Goal: Task Accomplishment & Management: Manage account settings

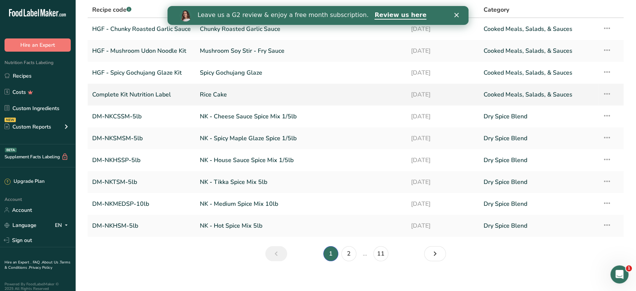
scroll to position [60, 0]
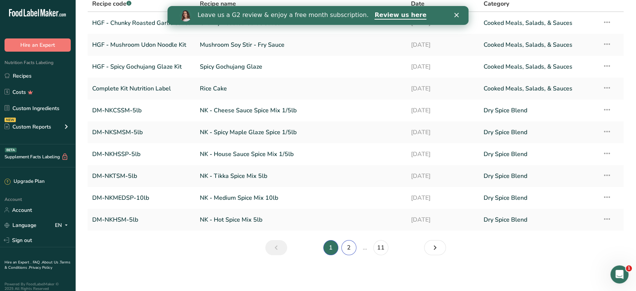
click at [347, 240] on link "2" at bounding box center [348, 247] width 15 height 15
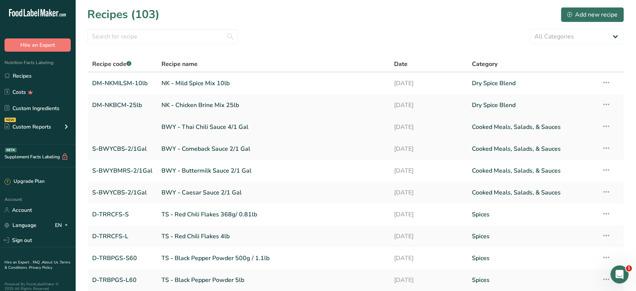
click at [422, 126] on link "[DATE]" at bounding box center [428, 127] width 69 height 16
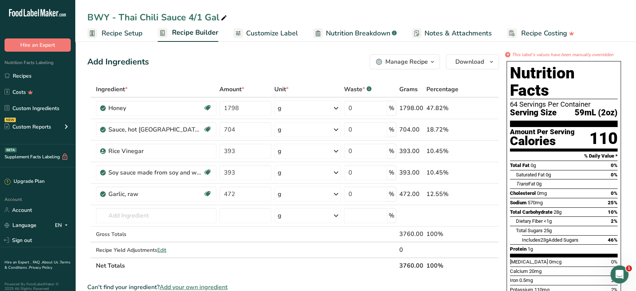
click at [438, 61] on button "Manage Recipe" at bounding box center [405, 61] width 70 height 15
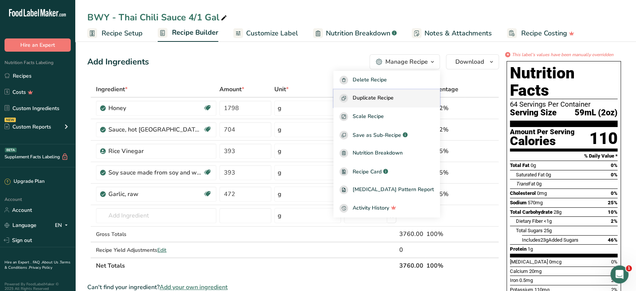
click at [394, 99] on span "Duplicate Recipe" at bounding box center [373, 98] width 41 height 9
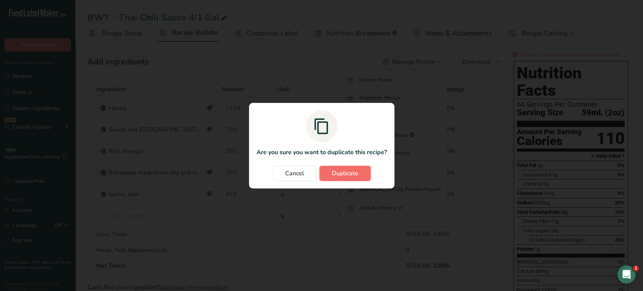
click at [346, 171] on span "Duplicate" at bounding box center [345, 173] width 26 height 9
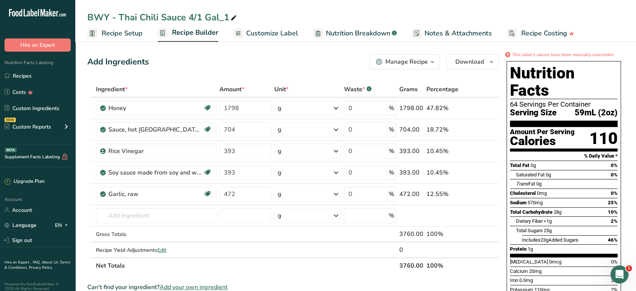
click at [177, 29] on span "Recipe Builder" at bounding box center [195, 32] width 46 height 10
click at [183, 18] on div "BWY - Thai Chili Sauce 4/1 Gal_1" at bounding box center [162, 18] width 151 height 14
click at [183, 18] on input "BWY - Thai Chili Sauce 4/1 Gal_1" at bounding box center [355, 18] width 537 height 14
click at [113, 14] on input "BWY Honey Lemon 4/1Gal" at bounding box center [355, 18] width 537 height 14
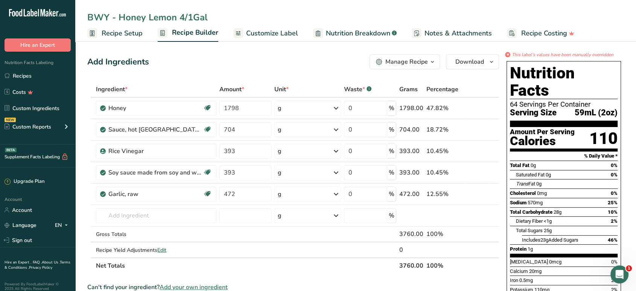
type input "BWY - Honey Lemon 4/1Gal"
click at [190, 70] on div "Add Ingredients Manage Recipe Delete Recipe Duplicate Recipe Scale Recipe Save …" at bounding box center [295, 295] width 416 height 489
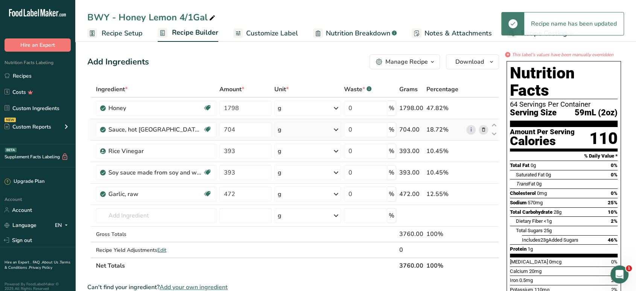
click at [485, 131] on icon at bounding box center [483, 130] width 5 height 8
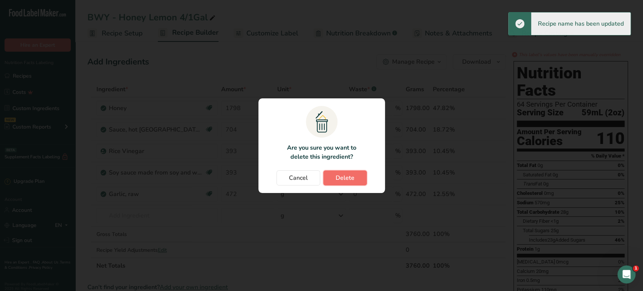
click at [351, 178] on span "Delete" at bounding box center [344, 177] width 19 height 9
type input "393"
type input "472"
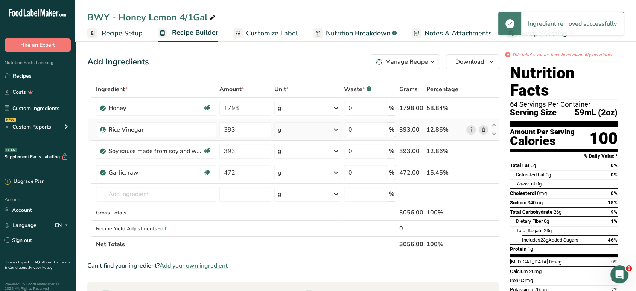
click at [485, 132] on icon at bounding box center [483, 130] width 5 height 8
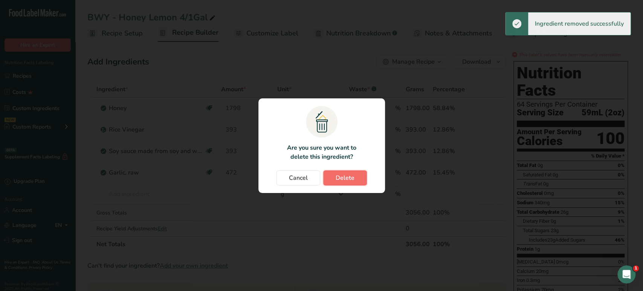
click at [344, 181] on span "Delete" at bounding box center [344, 177] width 19 height 9
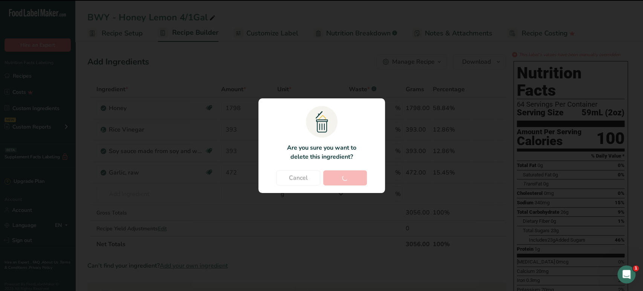
type input "472"
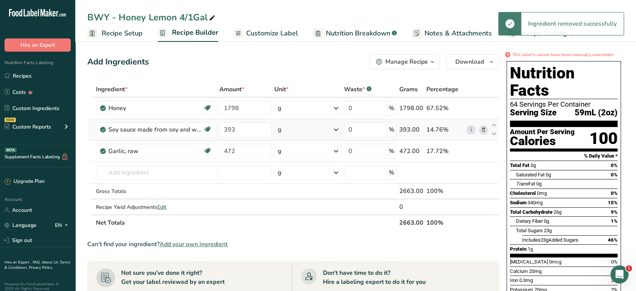
click at [481, 129] on icon at bounding box center [483, 130] width 5 height 8
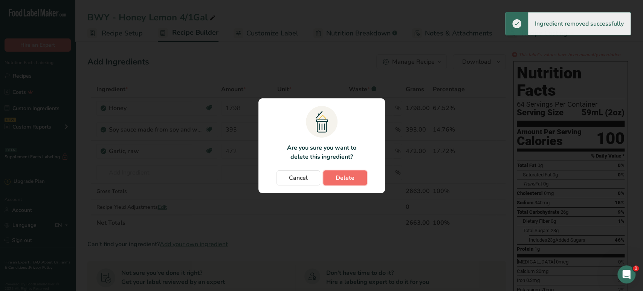
click at [341, 181] on span "Delete" at bounding box center [344, 177] width 19 height 9
type input "472"
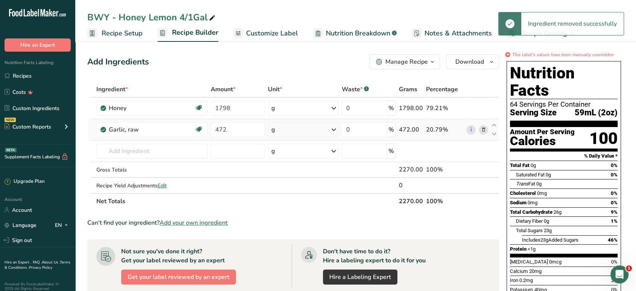
click at [485, 129] on icon at bounding box center [483, 130] width 5 height 8
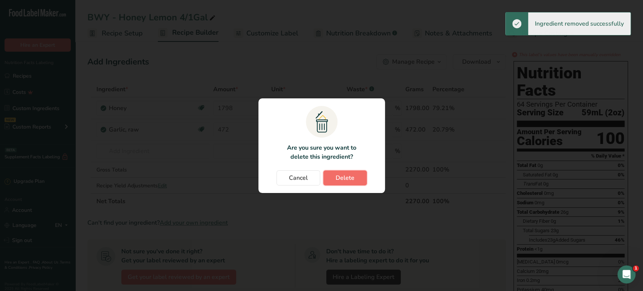
click at [354, 182] on button "Delete" at bounding box center [345, 177] width 44 height 15
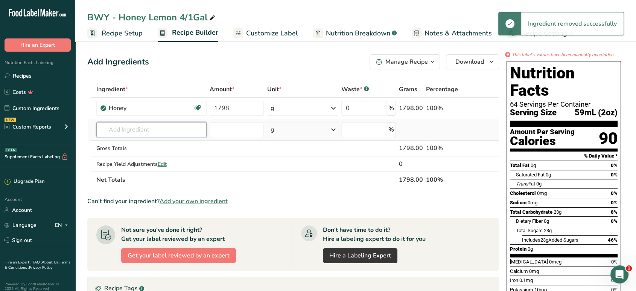
click at [181, 132] on input "text" at bounding box center [151, 129] width 111 height 15
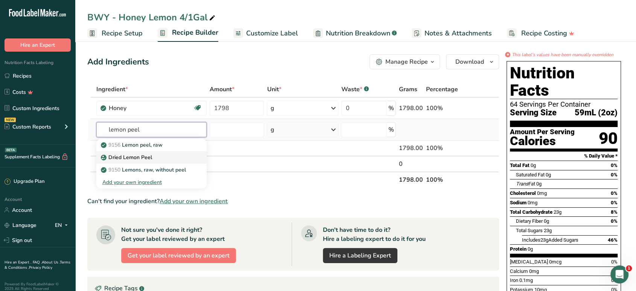
type input "lemon peel"
click at [166, 156] on div "Dried Lemon Peel" at bounding box center [145, 157] width 87 height 8
type input "Dried Lemon Peel"
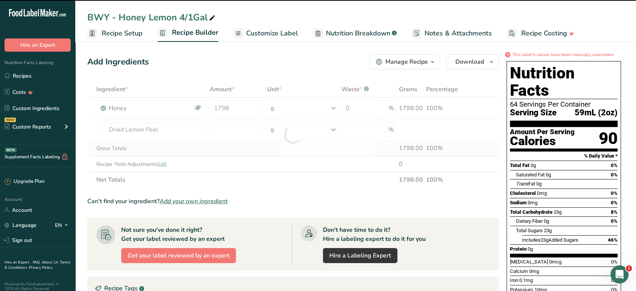
type input "0"
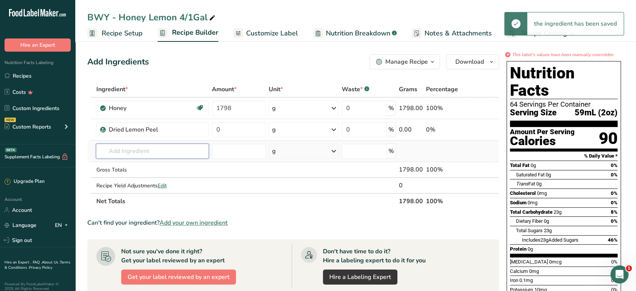
click at [177, 150] on input "text" at bounding box center [152, 150] width 113 height 15
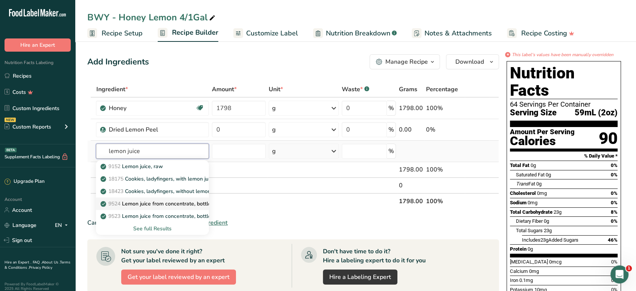
type input "lemon juice"
click at [186, 208] on link "9524 Lemon juice from concentrate, bottled, REAL LEMON" at bounding box center [152, 203] width 113 height 12
type input "Lemon juice from concentrate, bottled, REAL LEMON"
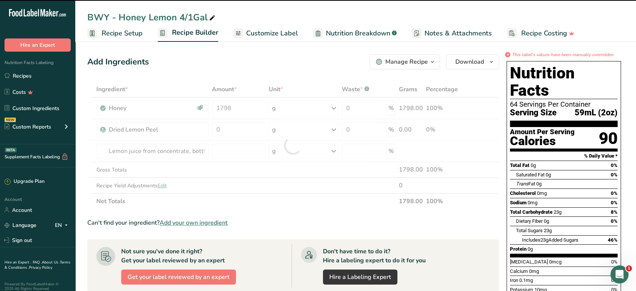
type input "0"
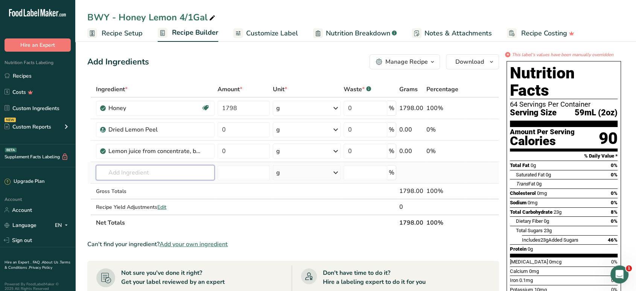
click at [145, 171] on input "text" at bounding box center [155, 172] width 119 height 15
type input "[GEOGRAPHIC_DATA]"
click at [135, 188] on p "Dijon Mustard" at bounding box center [122, 188] width 40 height 8
type input "Dijon Mustard"
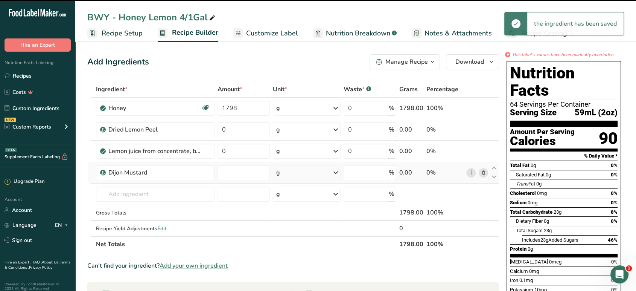
type input "0"
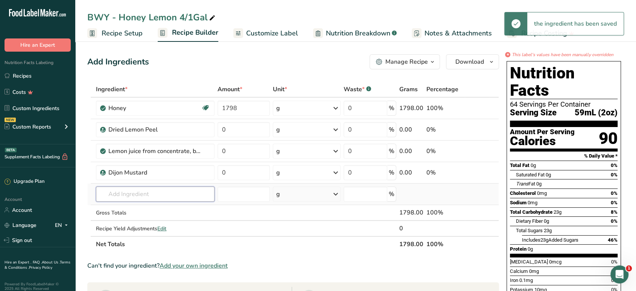
click at [135, 191] on input "text" at bounding box center [155, 193] width 119 height 15
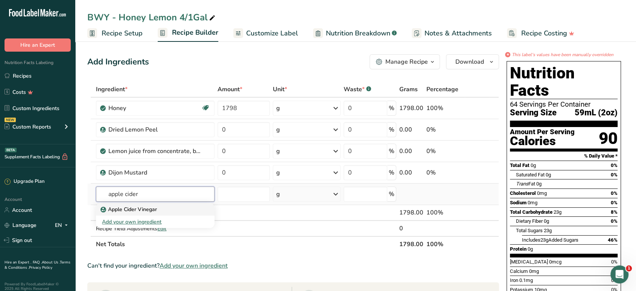
type input "apple cider"
click at [133, 206] on p "Apple Cider Vinegar" at bounding box center [129, 209] width 55 height 8
type input "Apple Cider Vinegar"
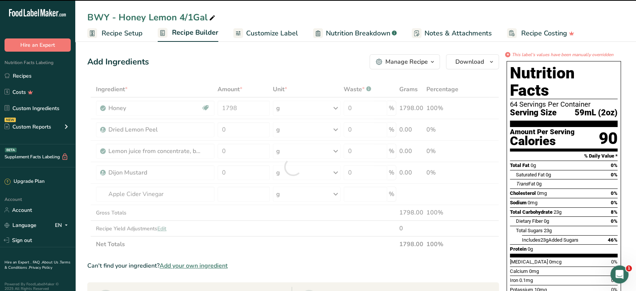
type input "0"
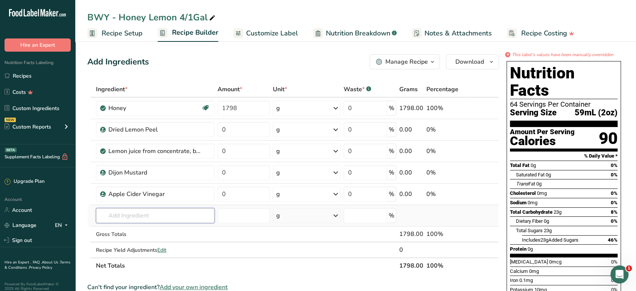
click at [133, 213] on input "text" at bounding box center [155, 215] width 119 height 15
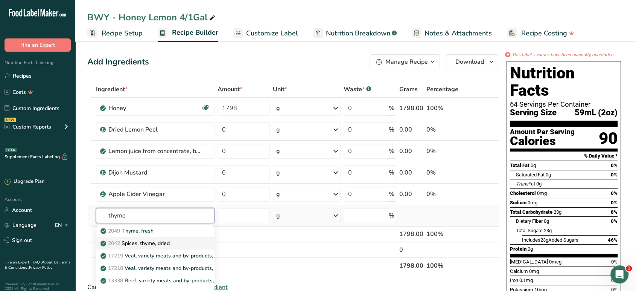
type input "thyme"
click at [138, 240] on p "2042 Spices, thyme, dried" at bounding box center [136, 243] width 68 height 8
type input "Spices, thyme, dried"
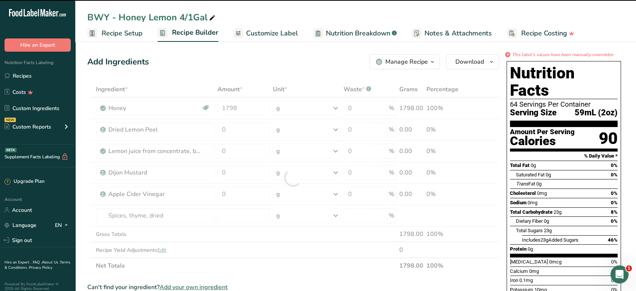
type input "0"
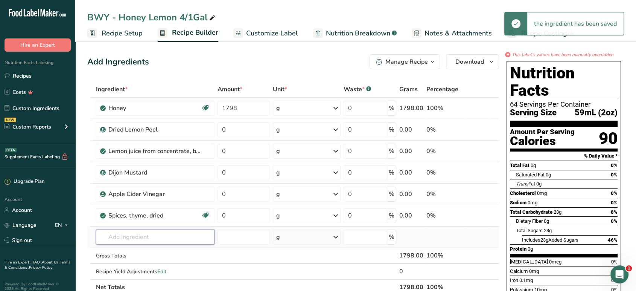
click at [139, 236] on input "text" at bounding box center [155, 236] width 119 height 15
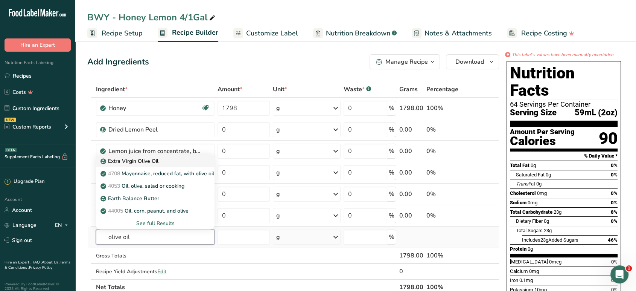
type input "olive oil"
click at [180, 162] on div "Extra Virgin Olive Oil" at bounding box center [149, 161] width 95 height 8
type input "Extra Virgin Olive Oil"
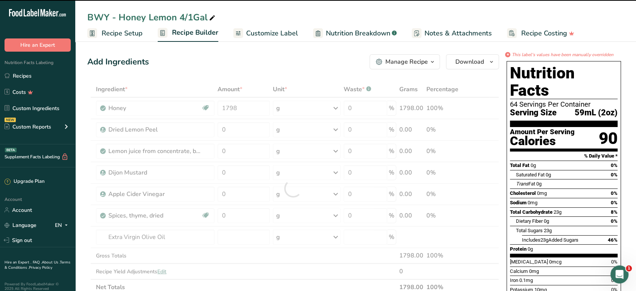
type input "0"
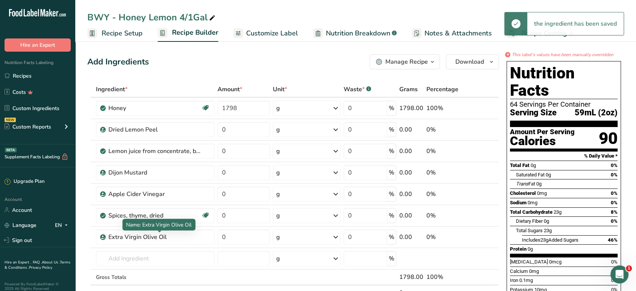
click at [175, 239] on div "Extra Virgin Olive Oil" at bounding box center [155, 236] width 94 height 9
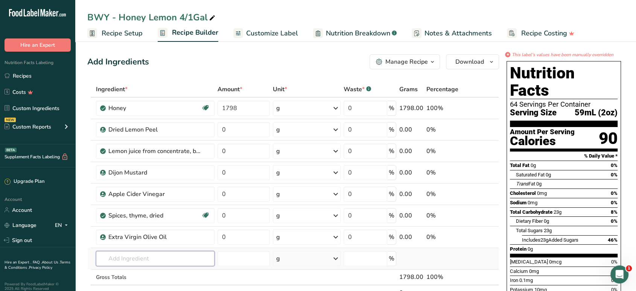
click at [172, 258] on input "text" at bounding box center [155, 258] width 119 height 15
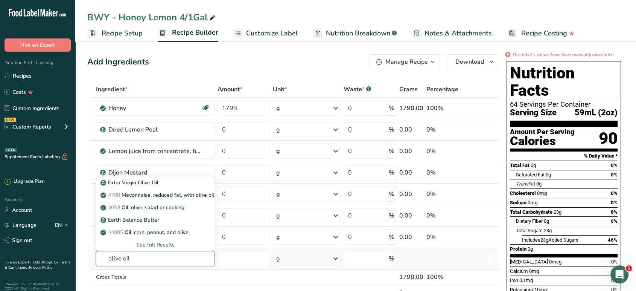
type input "olive oil"
click at [171, 247] on div "See full Results" at bounding box center [155, 245] width 107 height 8
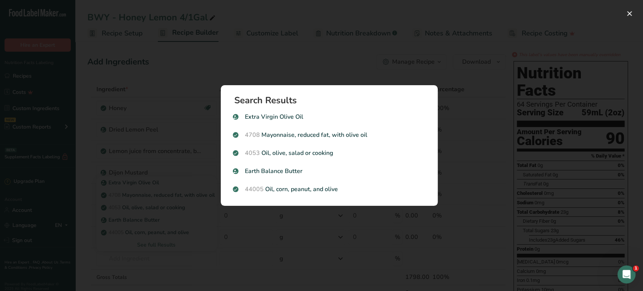
click at [483, 109] on div "Search results modal" at bounding box center [321, 145] width 643 height 291
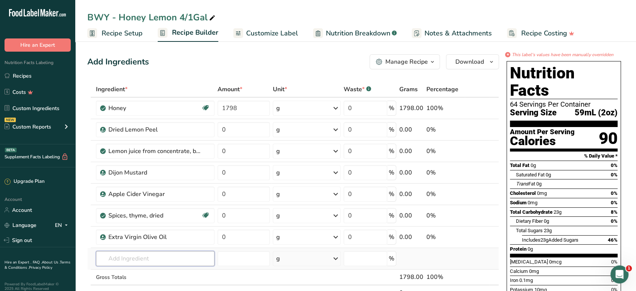
click at [162, 254] on input "text" at bounding box center [155, 258] width 119 height 15
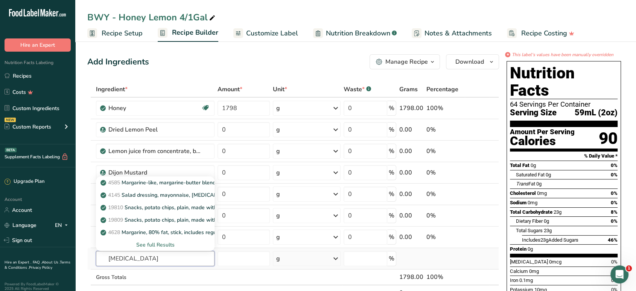
type input "[MEDICAL_DATA]"
click at [159, 247] on div "See full Results" at bounding box center [155, 245] width 107 height 8
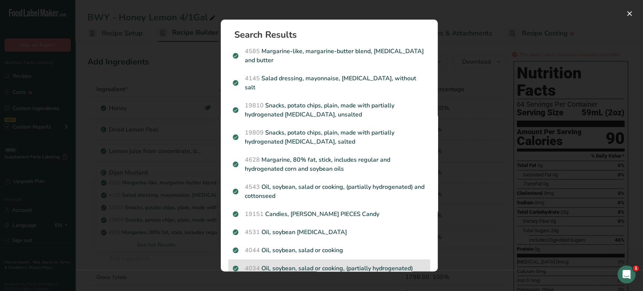
drag, startPoint x: 316, startPoint y: 240, endPoint x: 325, endPoint y: 257, distance: 19.0
click at [325, 257] on section "Search Results 4585 Margarine-like, margarine-butter blend, [MEDICAL_DATA] and …" at bounding box center [329, 146] width 217 height 252
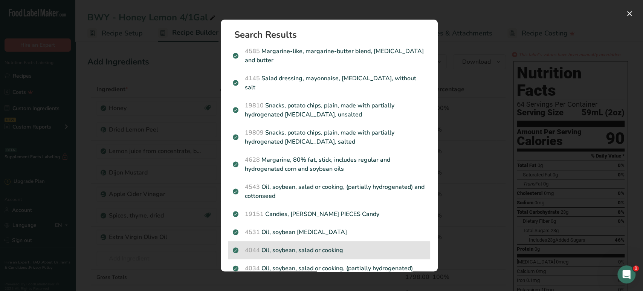
click at [330, 245] on p "4044 Oil, soybean, salad or cooking" at bounding box center [329, 249] width 193 height 9
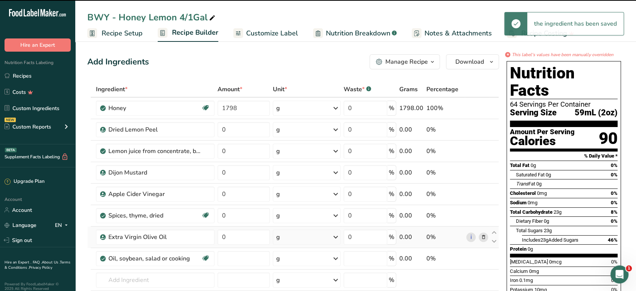
type input "0"
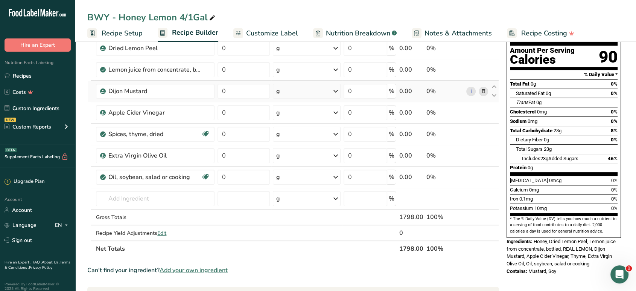
scroll to position [125, 0]
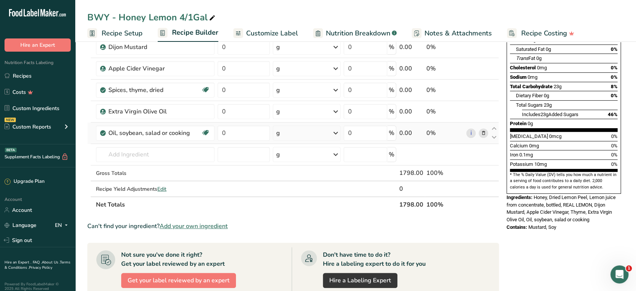
click at [486, 130] on icon at bounding box center [483, 133] width 5 height 8
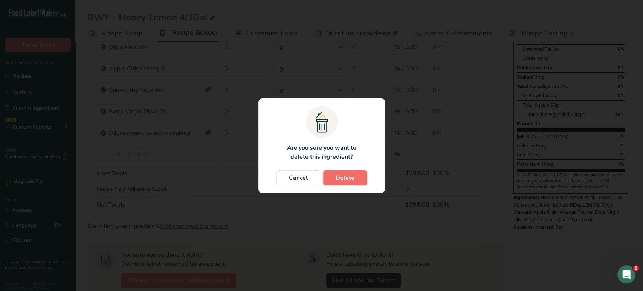
click at [343, 175] on span "Delete" at bounding box center [344, 177] width 19 height 9
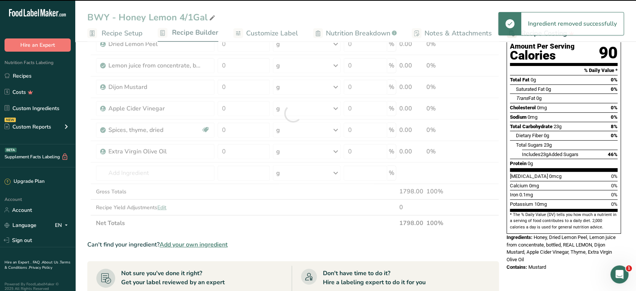
scroll to position [84, 0]
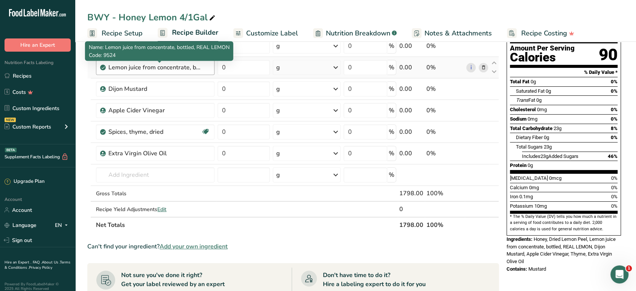
click at [188, 66] on div "Lemon juice from concentrate, bottled, REAL LEMON" at bounding box center [155, 67] width 94 height 9
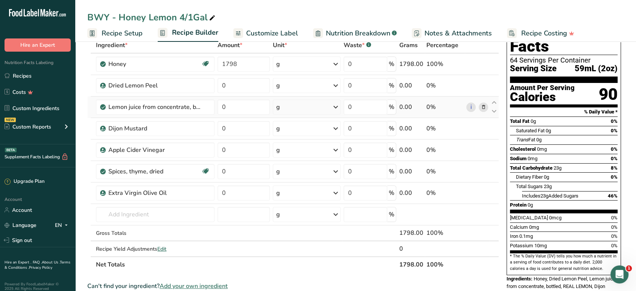
scroll to position [42, 0]
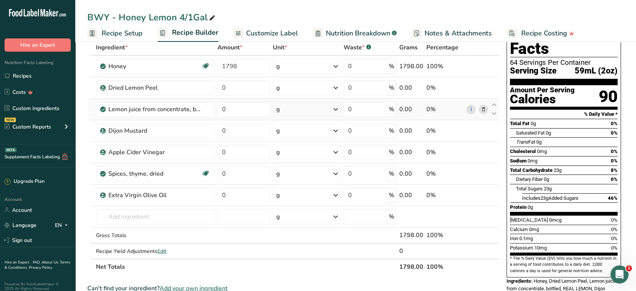
click at [485, 108] on icon at bounding box center [483, 109] width 5 height 8
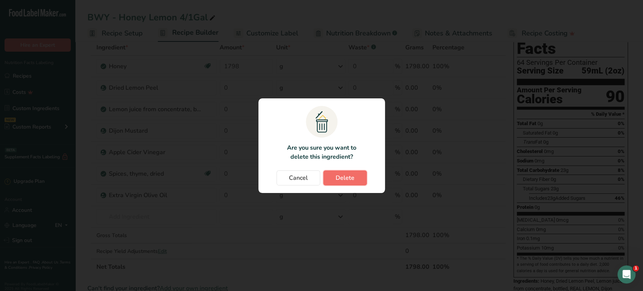
click at [344, 181] on span "Delete" at bounding box center [344, 177] width 19 height 9
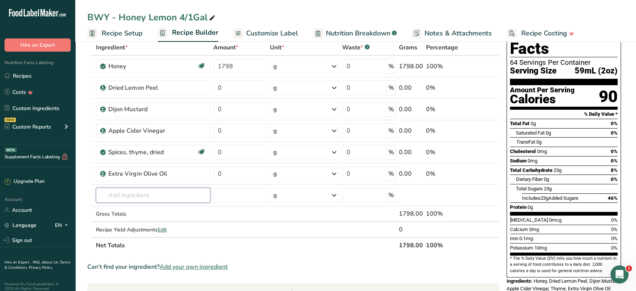
click at [163, 195] on input "text" at bounding box center [153, 195] width 114 height 15
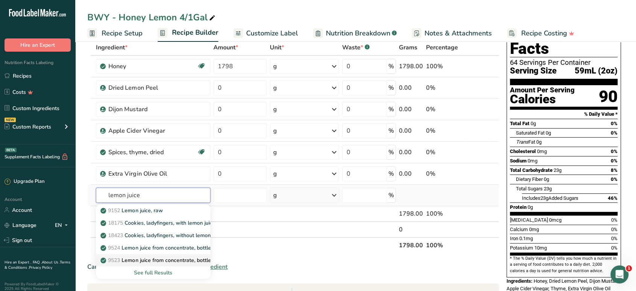
type input "lemon juice"
click at [196, 263] on p "9523 Lemon juice from concentrate, bottled, CONCORD" at bounding box center [172, 260] width 141 height 8
type input "Lemon juice from concentrate, bottled, CONCORD"
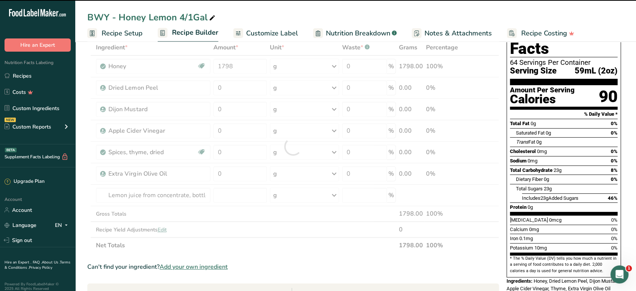
type input "0"
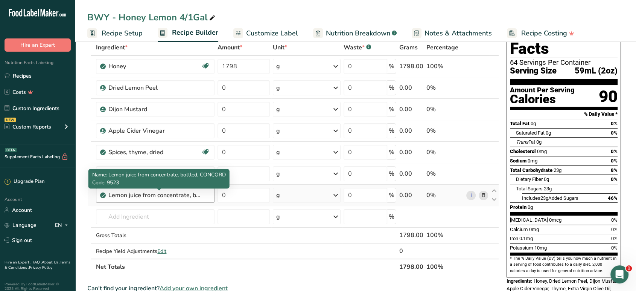
click at [163, 195] on div "Lemon juice from concentrate, bottled, CONCORD" at bounding box center [155, 195] width 94 height 9
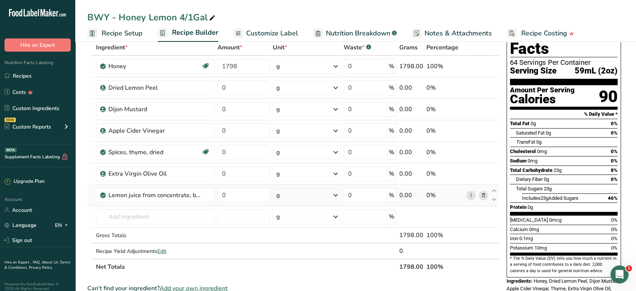
click at [483, 198] on icon at bounding box center [483, 195] width 5 height 8
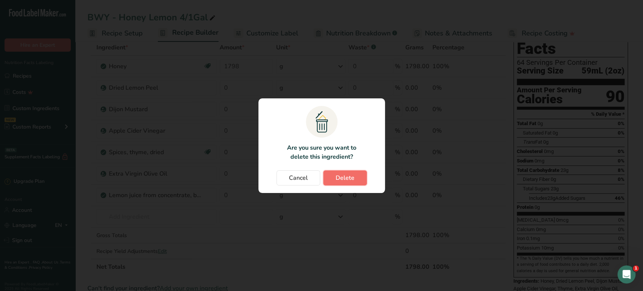
click at [342, 175] on span "Delete" at bounding box center [344, 177] width 19 height 9
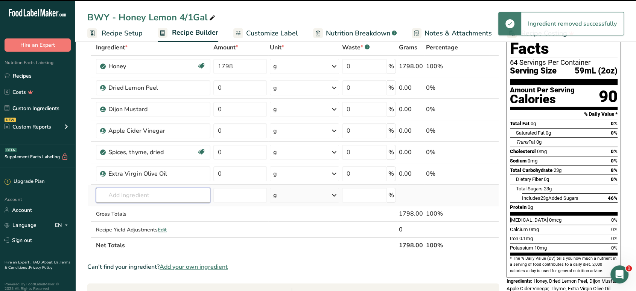
click at [162, 195] on input "text" at bounding box center [153, 195] width 114 height 15
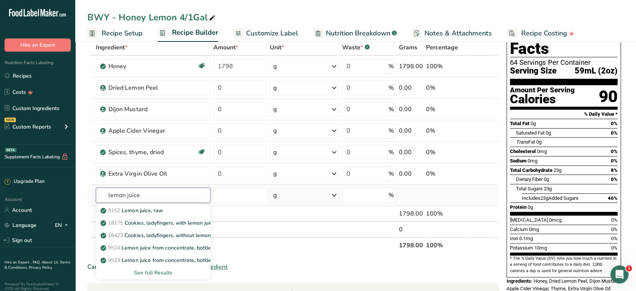
type input "lemon juice"
click at [145, 271] on div "See full Results" at bounding box center [153, 272] width 102 height 8
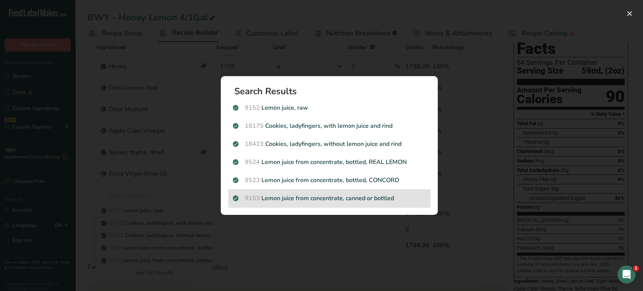
click at [311, 198] on p "9153 Lemon juice from concentrate, canned or bottled" at bounding box center [329, 198] width 193 height 9
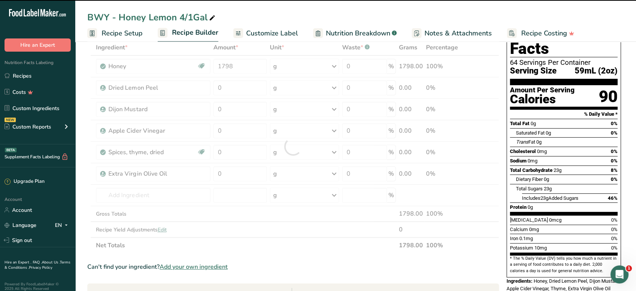
type input "0"
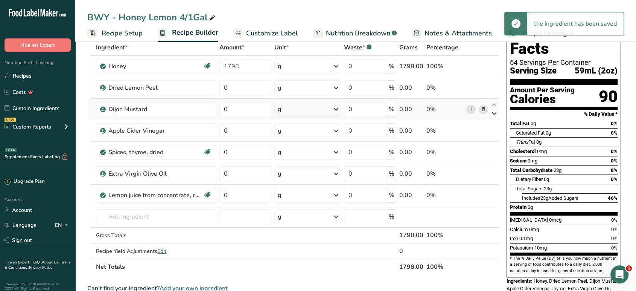
drag, startPoint x: 494, startPoint y: 189, endPoint x: 489, endPoint y: 117, distance: 72.8
click at [489, 117] on tbody "Honey Source of Antioxidants Dairy free Gluten free Soy free 1798 g Portions 1 …" at bounding box center [293, 157] width 411 height 203
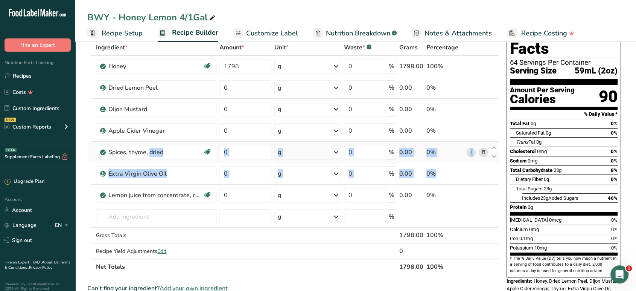
drag, startPoint x: 92, startPoint y: 195, endPoint x: 95, endPoint y: 159, distance: 36.6
click at [95, 159] on tbody "Honey Source of Antioxidants Dairy free Gluten free Soy free 1798 g Portions 1 …" at bounding box center [293, 157] width 411 height 203
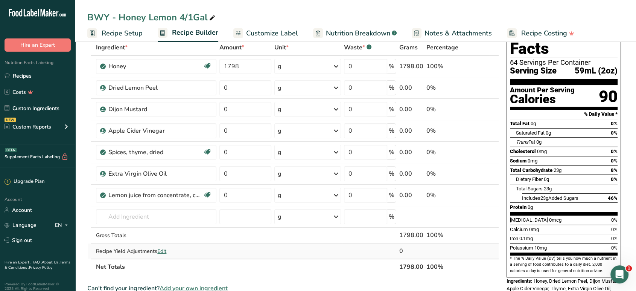
click at [492, 249] on td at bounding box center [494, 250] width 9 height 15
drag, startPoint x: 259, startPoint y: 66, endPoint x: 186, endPoint y: 66, distance: 73.4
click at [186, 66] on tr "Honey Source of Antioxidants Dairy free Gluten free Soy free 1798 g Portions 1 …" at bounding box center [293, 66] width 411 height 21
type input "1135"
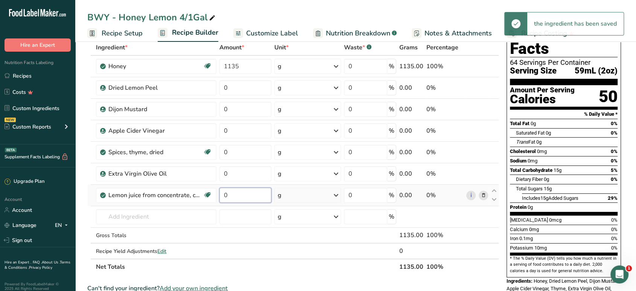
click at [240, 193] on div "Ingredient * Amount * Unit * Waste * .a-a{fill:#347362;}.b-a{fill:#fff;} Grams …" at bounding box center [293, 157] width 412 height 235
type input "691"
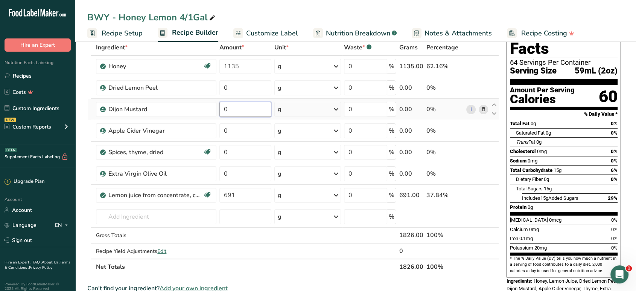
click at [238, 106] on div "Ingredient * Amount * Unit * Waste * .a-a{fill:#347362;}.b-a{fill:#fff;} Grams …" at bounding box center [293, 157] width 412 height 235
type input "256"
click at [246, 133] on div "Ingredient * Amount * Unit * Waste * .a-a{fill:#347362;}.b-a{fill:#fff;} Grams …" at bounding box center [293, 157] width 412 height 235
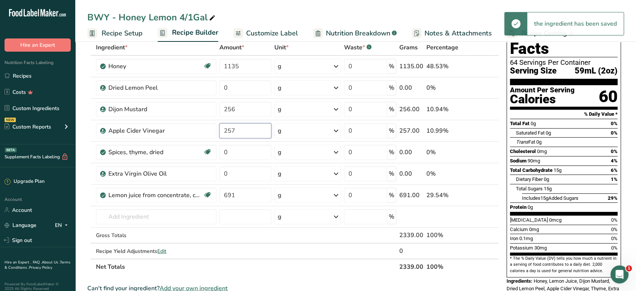
type input "257"
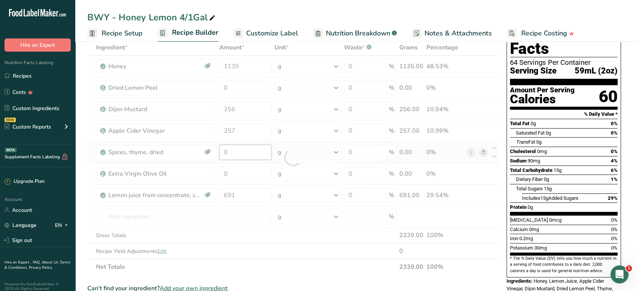
click at [233, 156] on div "Ingredient * Amount * Unit * Waste * .a-a{fill:#347362;}.b-a{fill:#fff;} Grams …" at bounding box center [293, 157] width 412 height 235
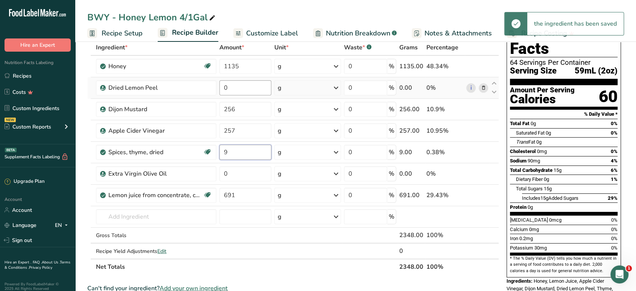
type input "9"
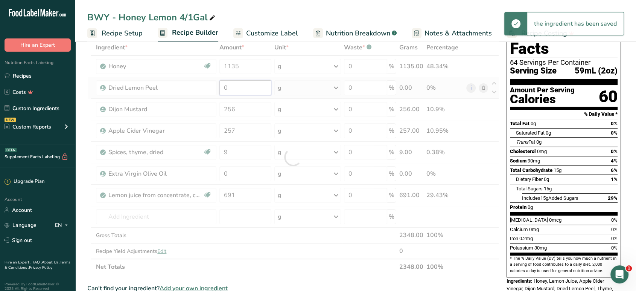
click at [245, 90] on div "Ingredient * Amount * Unit * Waste * .a-a{fill:#347362;}.b-a{fill:#fff;} Grams …" at bounding box center [293, 157] width 412 height 235
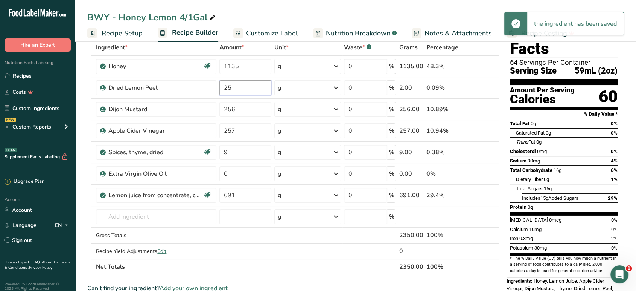
type input "25"
click at [250, 175] on div "Ingredient * Amount * Unit * Waste * .a-a{fill:#347362;}.b-a{fill:#fff;} Grams …" at bounding box center [293, 157] width 412 height 235
type input "1387"
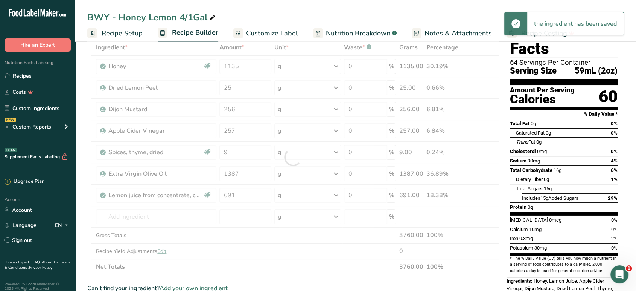
click at [86, 189] on section "Add Ingredients Manage Recipe Delete Recipe Duplicate Recipe Scale Recipe Save …" at bounding box center [355, 275] width 561 height 556
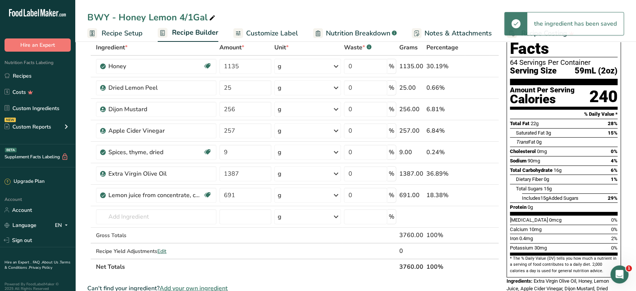
click at [259, 31] on span "Customize Label" at bounding box center [272, 33] width 52 height 10
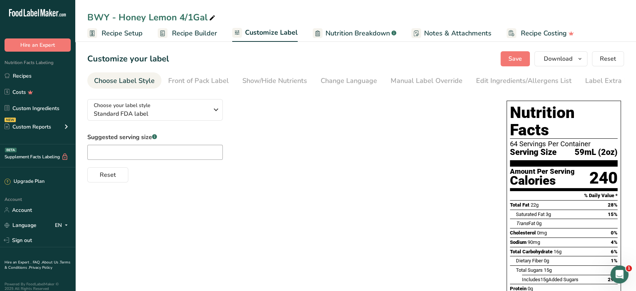
click at [123, 37] on span "Recipe Setup" at bounding box center [122, 33] width 41 height 10
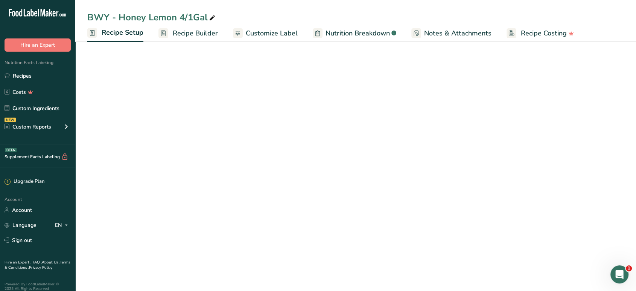
select select "22"
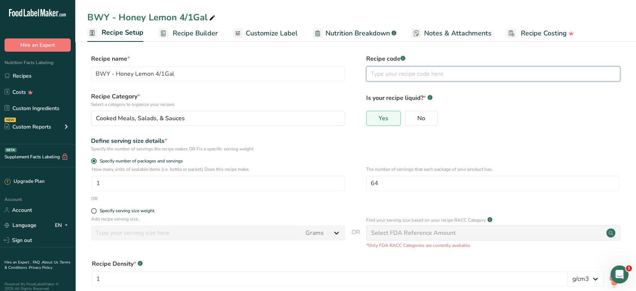
click at [409, 75] on input "text" at bounding box center [493, 73] width 254 height 15
paste input "S-BWYHLS-4/1Gal"
type input "S-BWYHLS-4/1Gal"
click at [539, 136] on form "Recipe name * BWY - Honey Lemon 4/1Gal Recipe code .a-a{fill:#347362;}.b-a{fill…" at bounding box center [355, 200] width 537 height 293
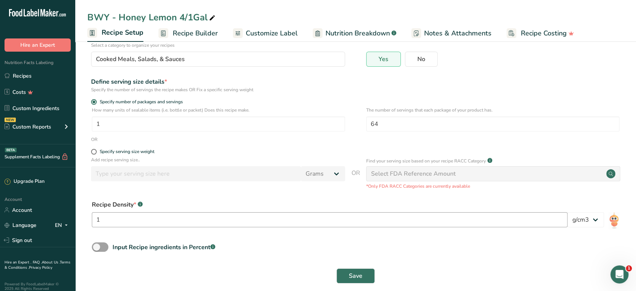
scroll to position [69, 0]
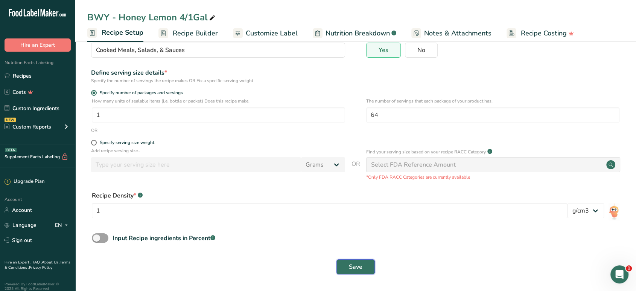
click at [359, 265] on span "Save" at bounding box center [356, 266] width 14 height 9
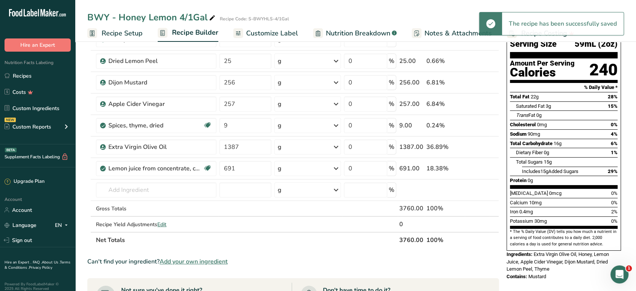
click at [327, 38] on link "Nutrition Breakdown .a-a{fill:#347362;}.b-a{fill:#fff;}" at bounding box center [355, 33] width 84 height 17
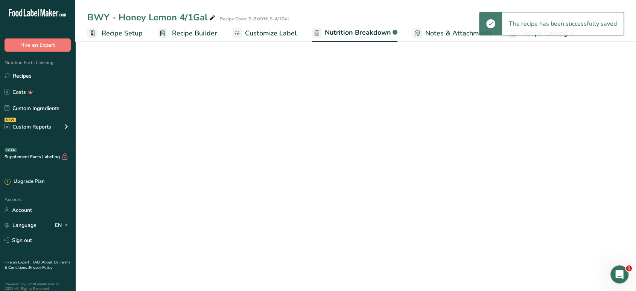
click at [274, 35] on span "Customize Label" at bounding box center [271, 33] width 52 height 10
select select "Calories"
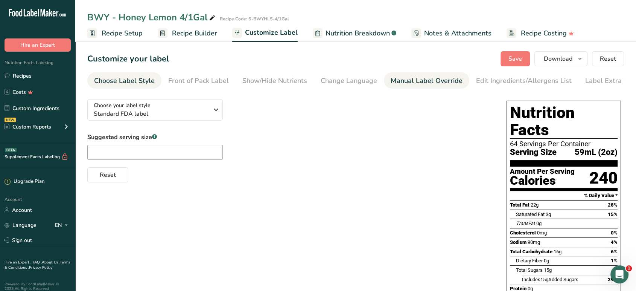
click at [414, 85] on div "Manual Label Override" at bounding box center [427, 81] width 72 height 10
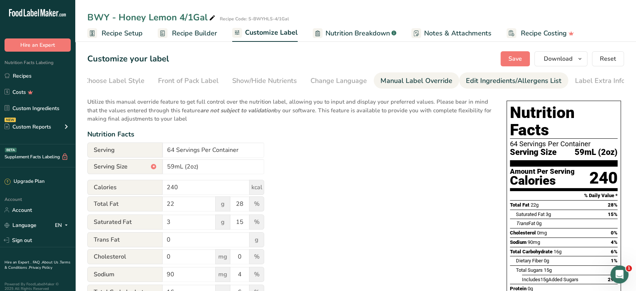
click at [471, 86] on link "Edit Ingredients/Allergens List" at bounding box center [514, 80] width 96 height 17
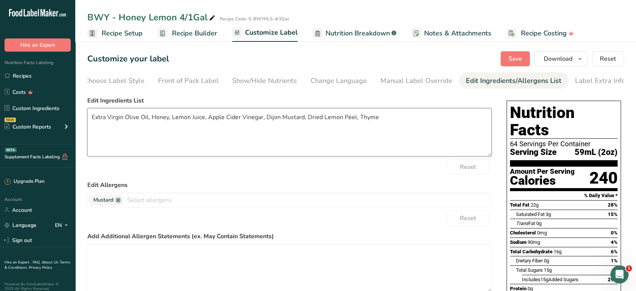
click at [149, 117] on textarea "Extra Virgin Olive Oil, Honey, Lemon Juice, Apple Cider Vinegar, Dijon Mustard,…" at bounding box center [289, 132] width 404 height 48
type textarea "Extra Virgin Olive Oil 25% Blended (Olive Oil and [MEDICAL_DATA]), Honey, Lemon…"
click at [324, 174] on div "Reset" at bounding box center [289, 166] width 404 height 15
click at [517, 61] on span "Save" at bounding box center [516, 58] width 14 height 9
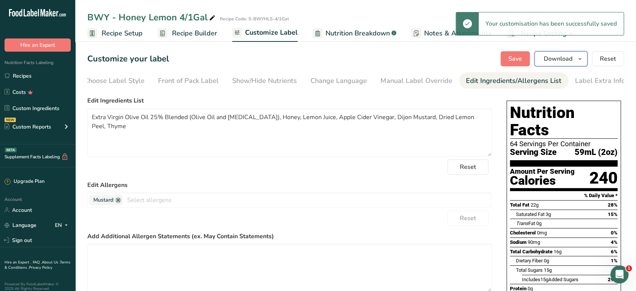
click at [563, 58] on span "Download" at bounding box center [558, 58] width 29 height 9
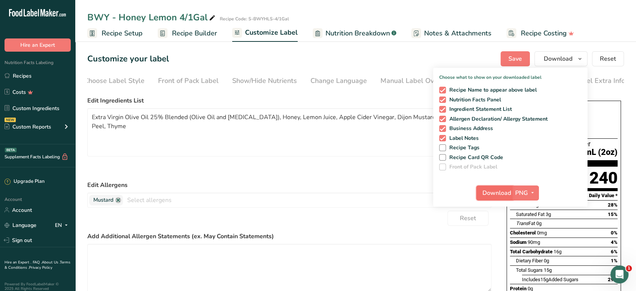
click at [502, 192] on span "Download" at bounding box center [497, 192] width 29 height 9
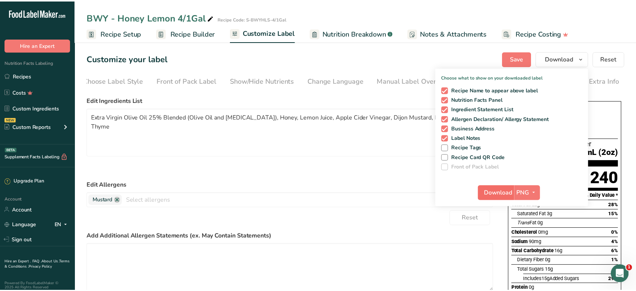
scroll to position [0, 4]
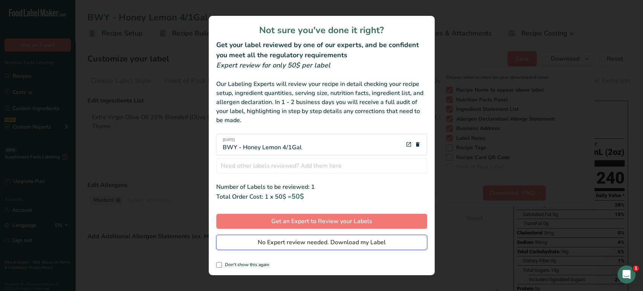
click at [325, 241] on span "No Expert review needed. Download my Label" at bounding box center [322, 242] width 128 height 9
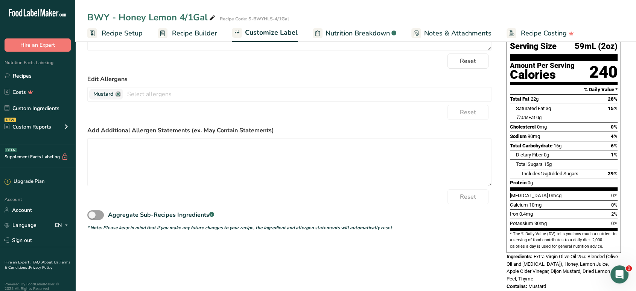
scroll to position [108, 0]
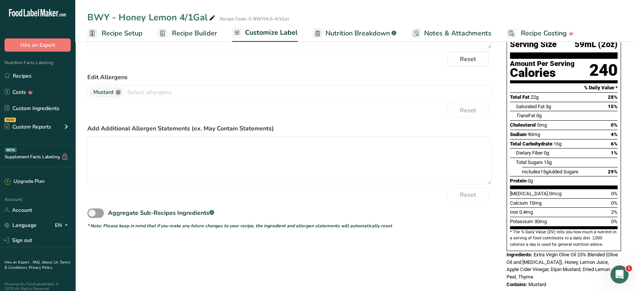
drag, startPoint x: 563, startPoint y: 266, endPoint x: 504, endPoint y: 238, distance: 64.8
click at [504, 238] on div "Nutrition Facts 64 Servings Per Container Serving Size 59mL (2oz) Amount Per Se…" at bounding box center [564, 140] width 120 height 301
click at [153, 95] on input "text" at bounding box center [307, 92] width 368 height 12
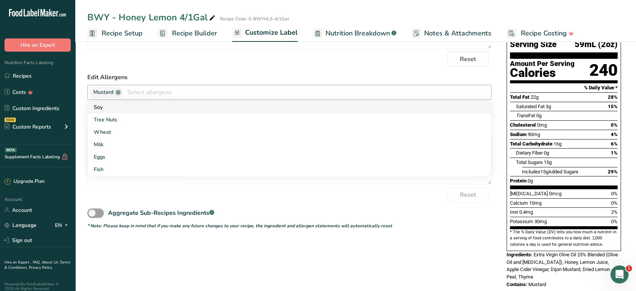
click at [135, 109] on link "Soy" at bounding box center [290, 107] width 404 height 12
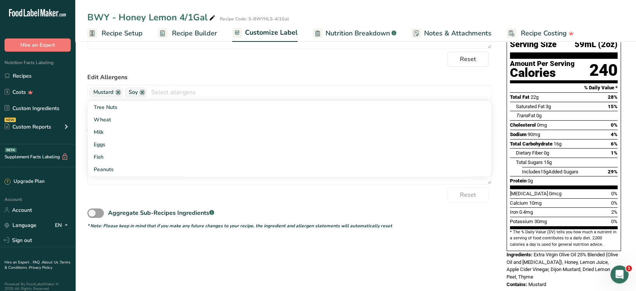
click at [505, 195] on div "Nutrition Facts 64 Servings Per Container Serving Size 59mL (2oz) Amount Per Se…" at bounding box center [564, 140] width 120 height 301
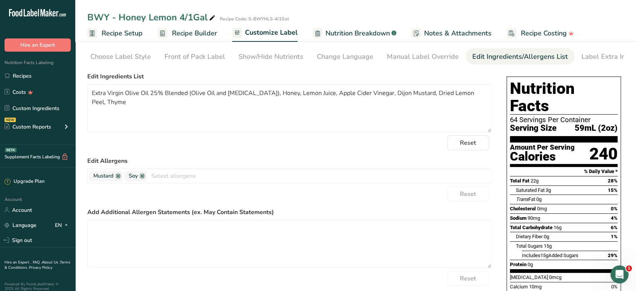
scroll to position [0, 0]
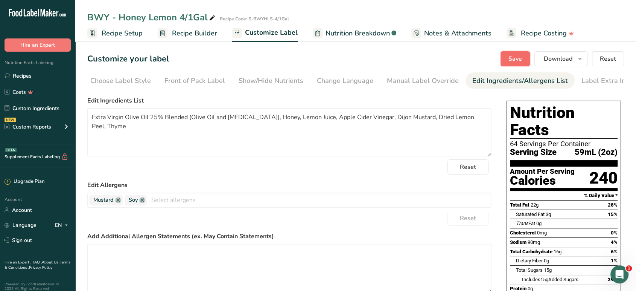
click at [520, 53] on button "Save" at bounding box center [515, 58] width 29 height 15
click at [524, 57] on button "Save" at bounding box center [515, 58] width 29 height 15
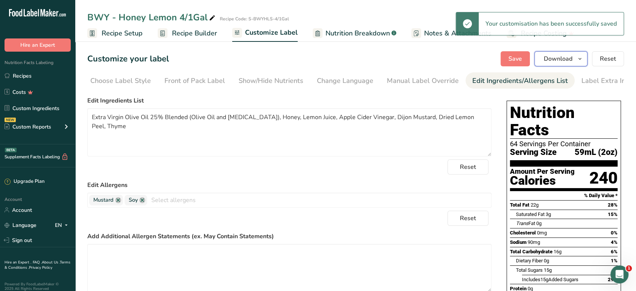
click at [560, 60] on span "Download" at bounding box center [558, 58] width 29 height 9
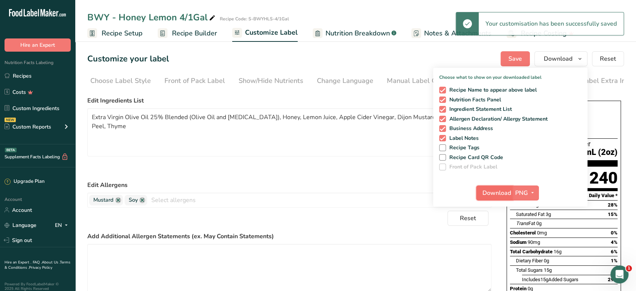
click at [492, 192] on span "Download" at bounding box center [497, 192] width 29 height 9
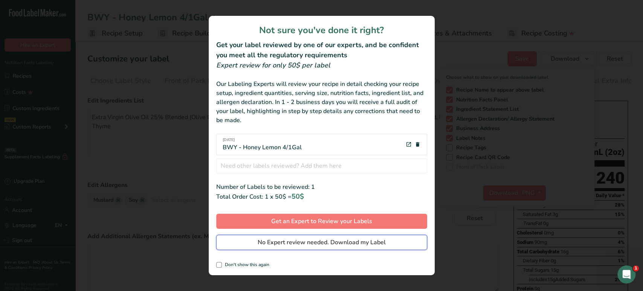
click at [382, 244] on span "No Expert review needed. Download my Label" at bounding box center [322, 242] width 128 height 9
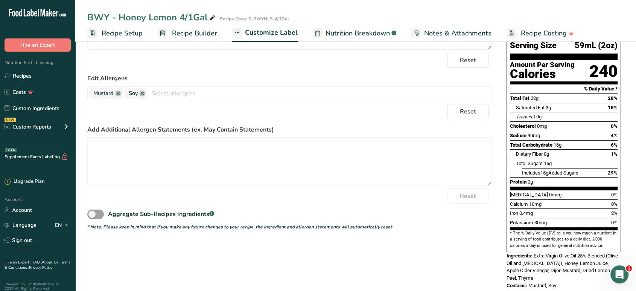
scroll to position [108, 0]
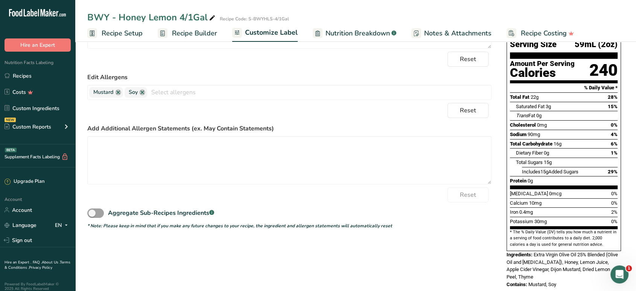
click at [508, 244] on div "Nutrition Facts 64 Servings Per Container Serving Size 59mL (2oz) Amount Per Se…" at bounding box center [564, 140] width 120 height 301
click at [551, 265] on div "Nutrition Facts 64 Servings Per Container Serving Size 59mL (2oz) Amount Per Se…" at bounding box center [564, 140] width 120 height 301
drag, startPoint x: 558, startPoint y: 267, endPoint x: 507, endPoint y: 239, distance: 58.3
click at [507, 239] on div "Nutrition Facts 64 Servings Per Container Serving Size 59mL (2oz) Amount Per Se…" at bounding box center [564, 140] width 120 height 301
copy div "Ingredients: Extra Virgin Olive Oil 25% Blended (Olive Oil and [MEDICAL_DATA]),…"
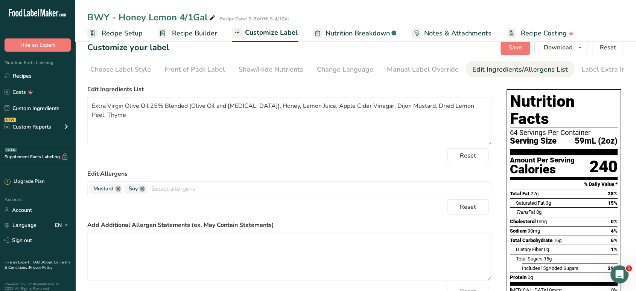
scroll to position [0, 0]
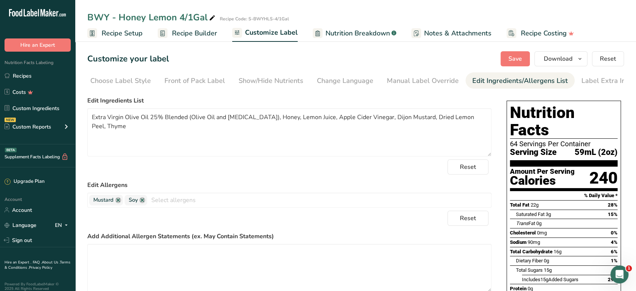
drag, startPoint x: 200, startPoint y: 35, endPoint x: 517, endPoint y: 84, distance: 321.2
click at [200, 35] on span "Recipe Builder" at bounding box center [194, 33] width 45 height 10
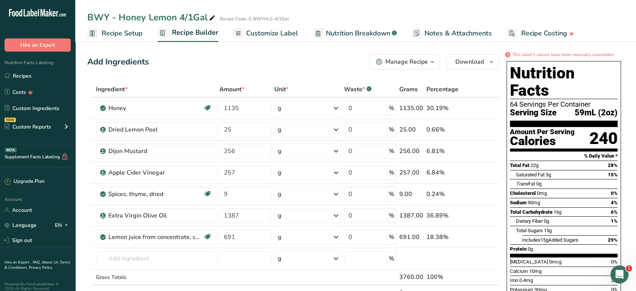
click at [434, 63] on icon "button" at bounding box center [433, 61] width 6 height 9
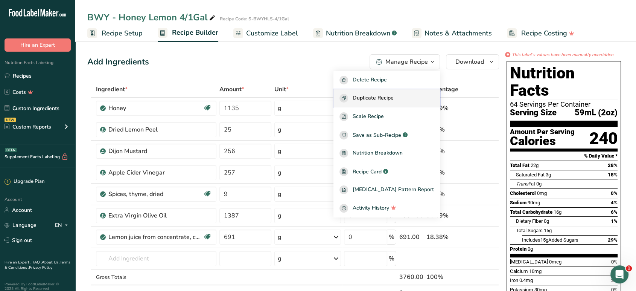
click at [409, 98] on div "Duplicate Recipe" at bounding box center [387, 98] width 95 height 9
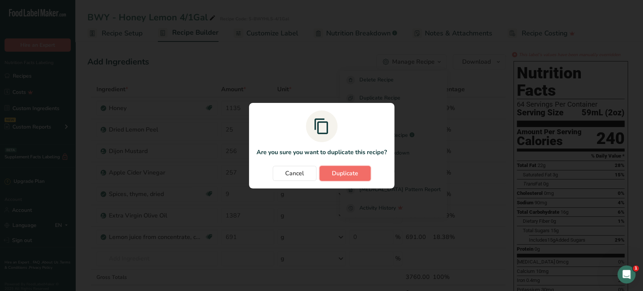
click at [361, 168] on button "Duplicate" at bounding box center [344, 173] width 51 height 15
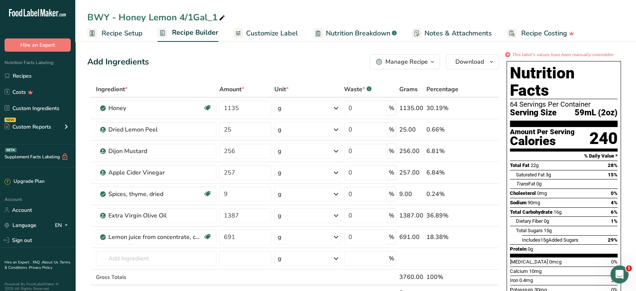
click at [296, 66] on div "Add Ingredients Manage Recipe Delete Recipe Duplicate Recipe Scale Recipe Save …" at bounding box center [293, 61] width 412 height 15
click at [280, 59] on div "Add Ingredients Manage Recipe Delete Recipe Duplicate Recipe Scale Recipe Save …" at bounding box center [293, 61] width 412 height 15
click at [259, 59] on div "Add Ingredients Manage Recipe Delete Recipe Duplicate Recipe Scale Recipe Save …" at bounding box center [293, 61] width 412 height 15
click at [146, 18] on div "BWY - Honey Lemon 4/1Gal_1" at bounding box center [156, 18] width 139 height 14
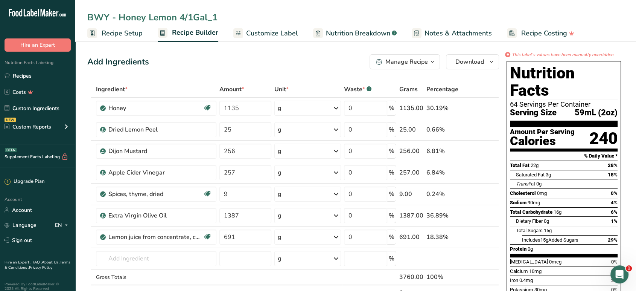
drag, startPoint x: 120, startPoint y: 15, endPoint x: 342, endPoint y: 23, distance: 221.9
click at [342, 23] on input "BWY - Honey Lemon 4/1Gal_1" at bounding box center [355, 18] width 537 height 14
type input "BWY - [GEOGRAPHIC_DATA] Sauce 4/1Gal"
click at [133, 38] on span "Recipe Setup" at bounding box center [122, 33] width 41 height 10
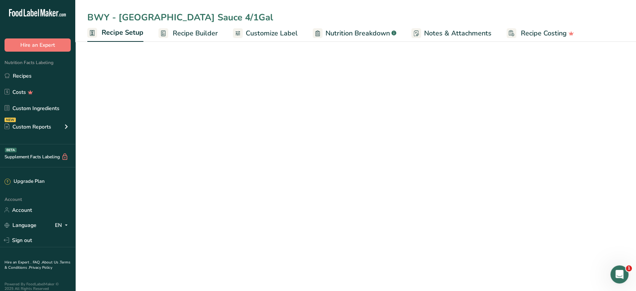
select select "22"
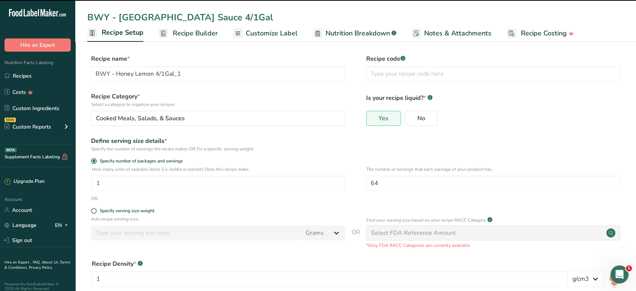
type input "BWY - [GEOGRAPHIC_DATA] Sauce 4/1Gal"
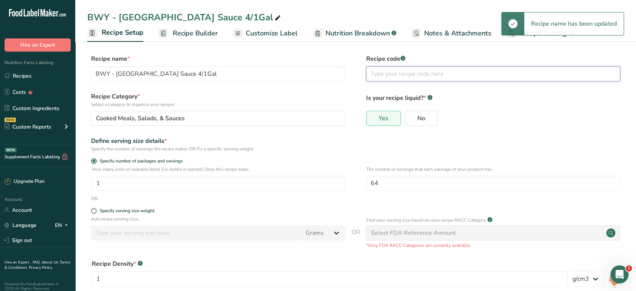
click at [392, 72] on input "text" at bounding box center [493, 73] width 254 height 15
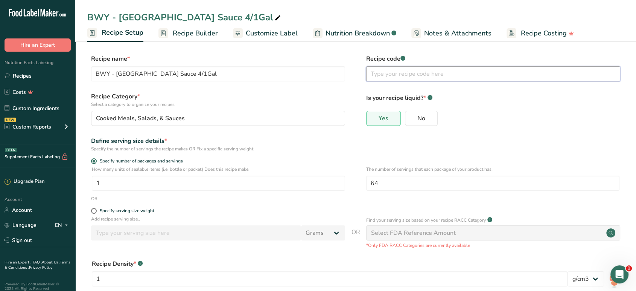
paste input "S-BWYCRS-4/1Gal"
type input "S-BWYCRS-4/1Gal"
click at [203, 34] on span "Recipe Builder" at bounding box center [195, 33] width 45 height 10
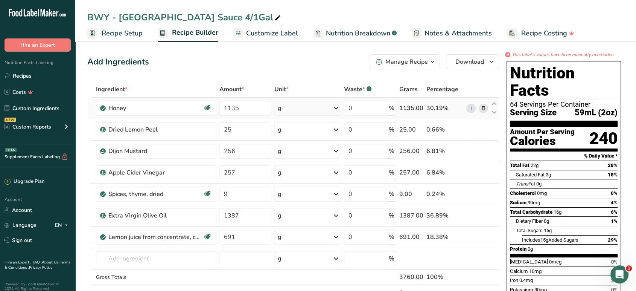
click at [485, 108] on icon at bounding box center [483, 108] width 5 height 8
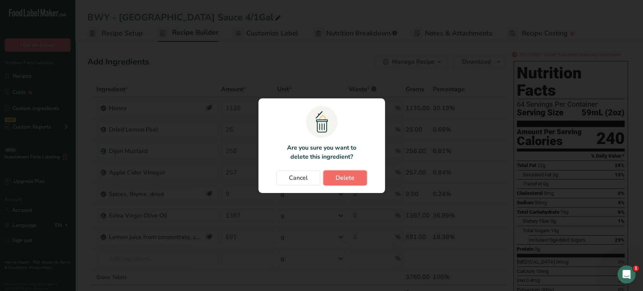
click at [345, 179] on span "Delete" at bounding box center [344, 177] width 19 height 9
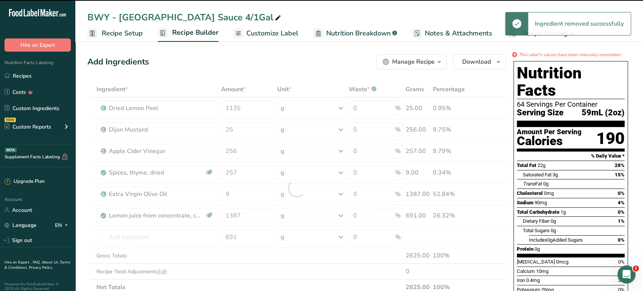
type input "25"
type input "256"
type input "257"
type input "9"
type input "1387"
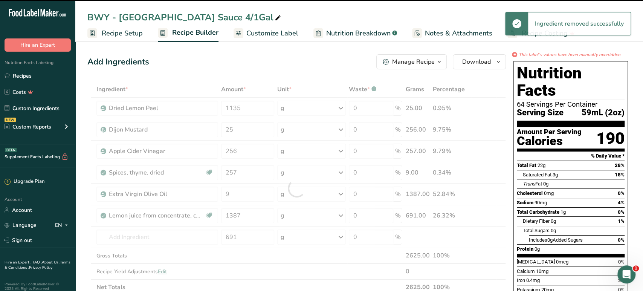
type input "691"
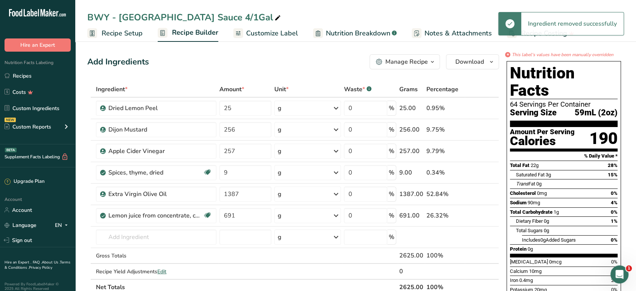
click at [481, 107] on span at bounding box center [483, 108] width 9 height 9
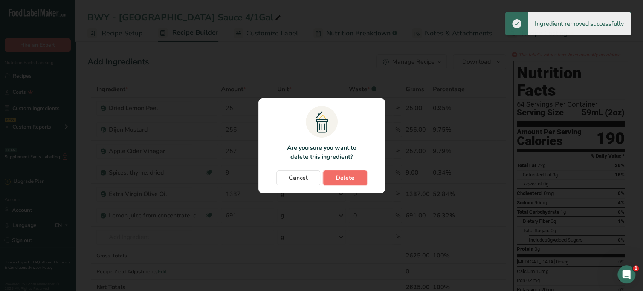
click at [359, 180] on button "Delete" at bounding box center [345, 177] width 44 height 15
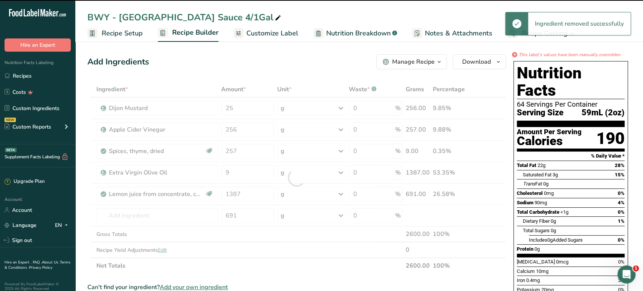
type input "256"
type input "257"
type input "9"
type input "1387"
type input "691"
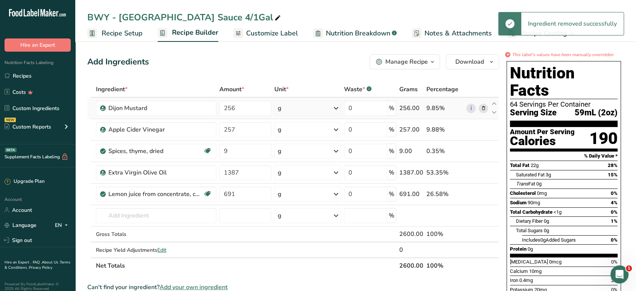
click at [485, 106] on icon at bounding box center [483, 108] width 5 height 8
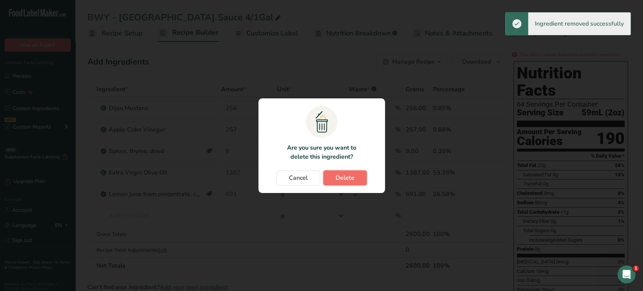
click at [356, 171] on button "Delete" at bounding box center [345, 177] width 44 height 15
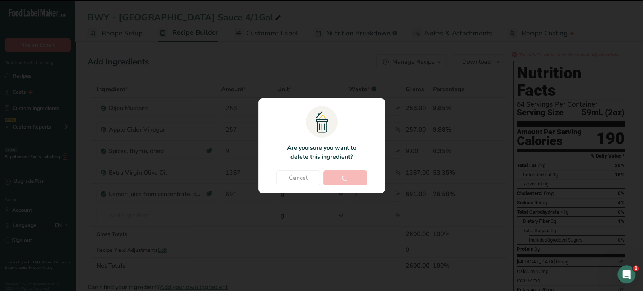
type input "257"
type input "9"
type input "1387"
type input "691"
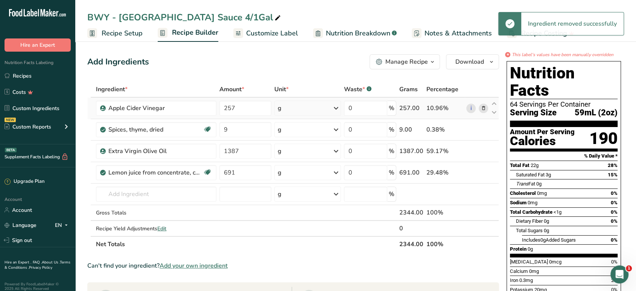
click at [484, 106] on icon at bounding box center [483, 108] width 5 height 8
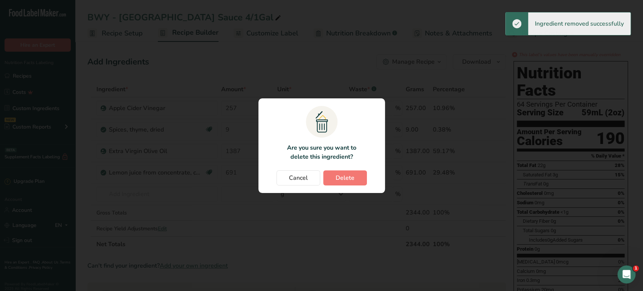
click at [350, 186] on section ".a{fill:#f5f3ed;}.b,.e{fill:#0f393a;}.c{fill:none;}.d{fill:#f2c549;}.e{stroke:r…" at bounding box center [321, 145] width 127 height 95
click at [355, 180] on button "Delete" at bounding box center [345, 177] width 44 height 15
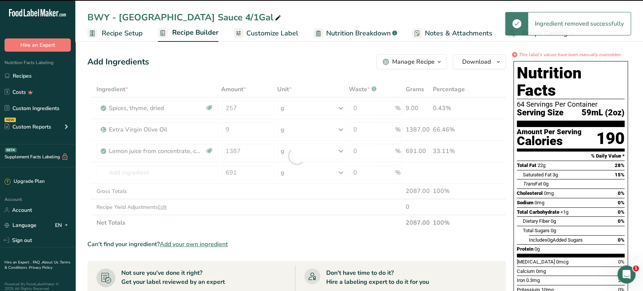
type input "9"
type input "1387"
type input "691"
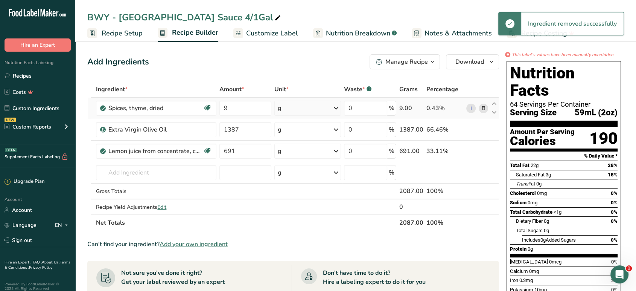
click at [485, 107] on icon at bounding box center [483, 108] width 5 height 8
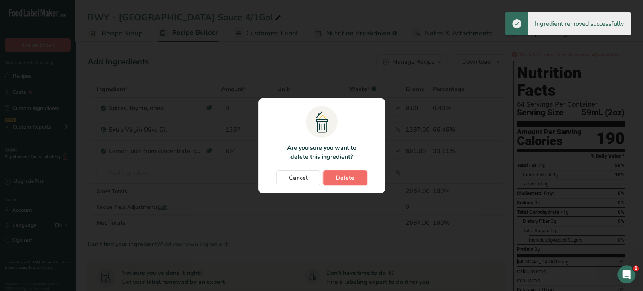
click at [360, 174] on button "Delete" at bounding box center [345, 177] width 44 height 15
type input "1387"
type input "691"
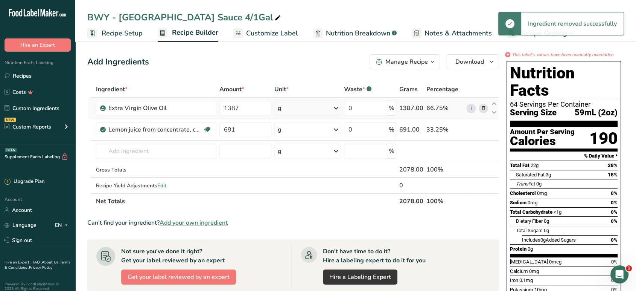
click at [481, 106] on icon at bounding box center [483, 108] width 5 height 8
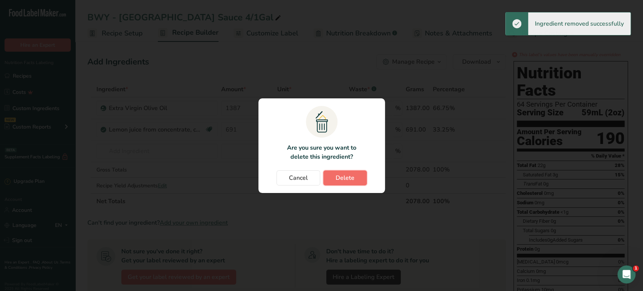
click at [346, 174] on span "Delete" at bounding box center [344, 177] width 19 height 9
type input "691"
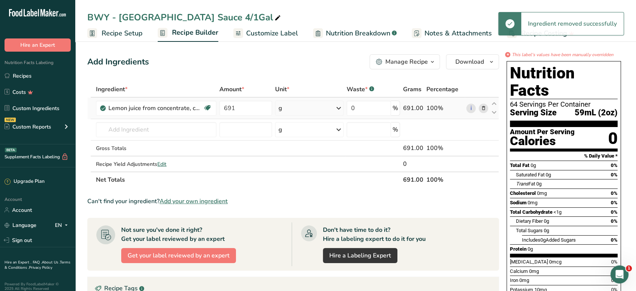
click at [481, 108] on icon at bounding box center [483, 108] width 5 height 8
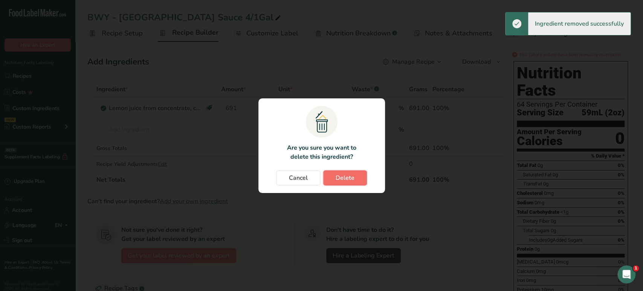
click at [349, 173] on span "Delete" at bounding box center [344, 177] width 19 height 9
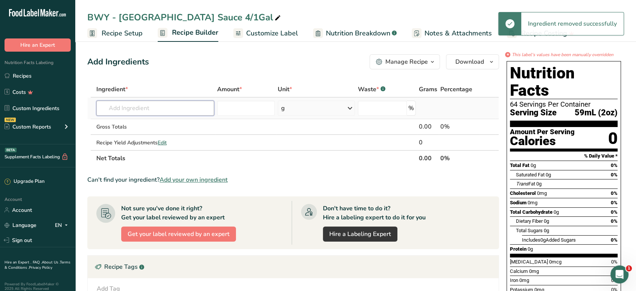
click at [202, 108] on input "text" at bounding box center [155, 108] width 118 height 15
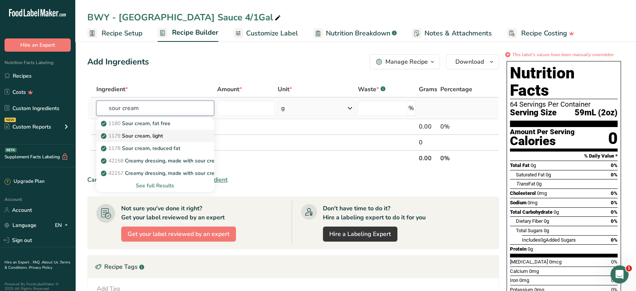
type input "sour cream"
click at [196, 133] on link "1179 Sour cream, light" at bounding box center [155, 136] width 118 height 12
type input "Sour cream, light"
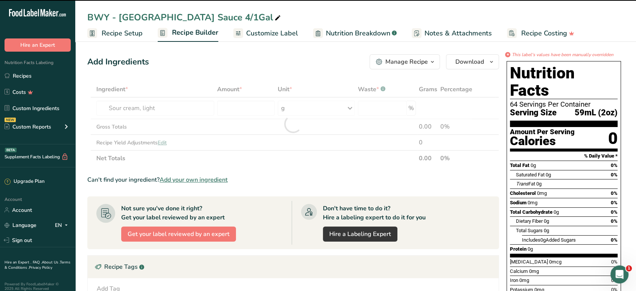
type input "0"
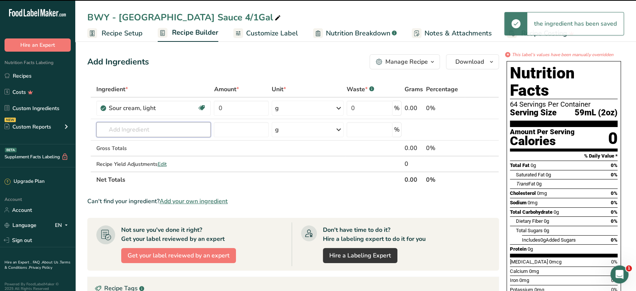
click at [170, 130] on input "text" at bounding box center [153, 129] width 115 height 15
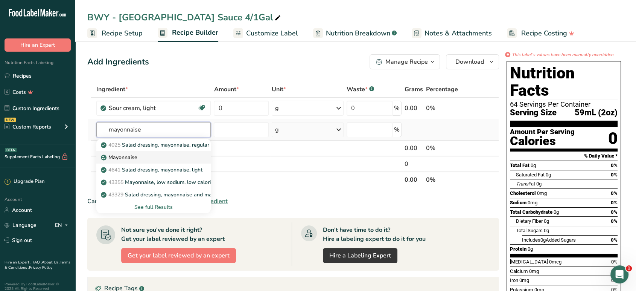
type input "mayonnaise"
click at [157, 157] on div "Mayonnaise" at bounding box center [147, 157] width 91 height 8
type input "Mayonnaise"
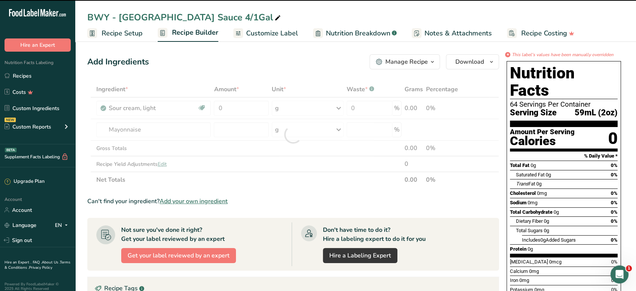
type input "0"
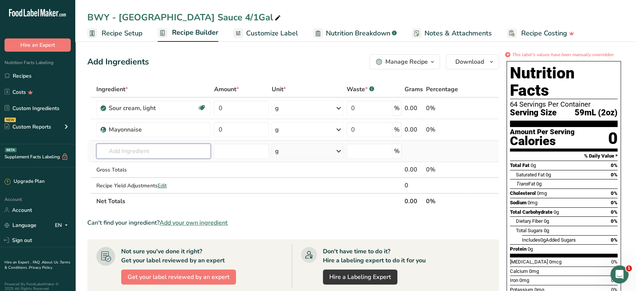
click at [125, 145] on input "text" at bounding box center [153, 150] width 115 height 15
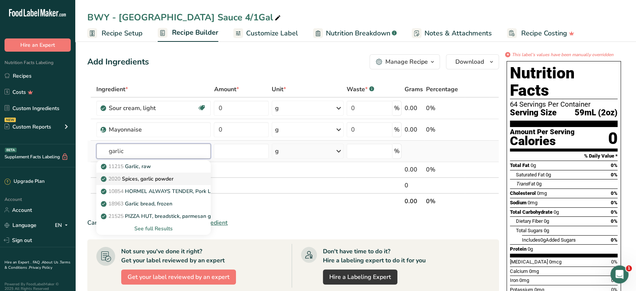
type input "garlic"
click at [156, 178] on p "2020 Spices, garlic powder" at bounding box center [137, 179] width 71 height 8
type input "Spices, garlic powder"
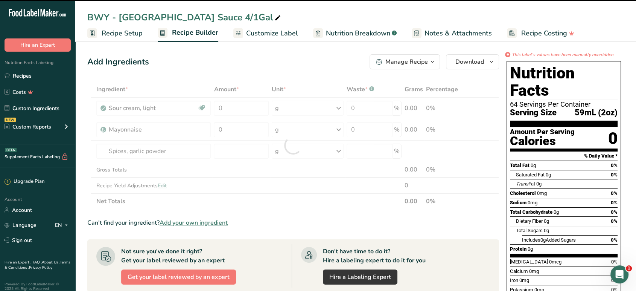
type input "0"
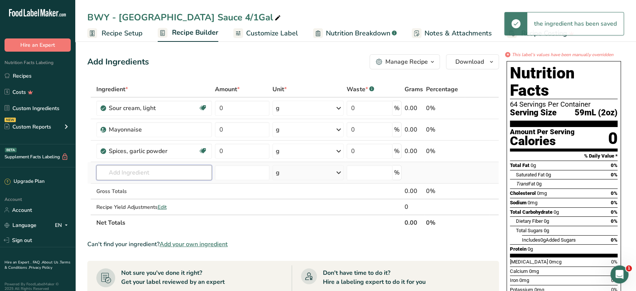
click at [126, 173] on input "text" at bounding box center [154, 172] width 116 height 15
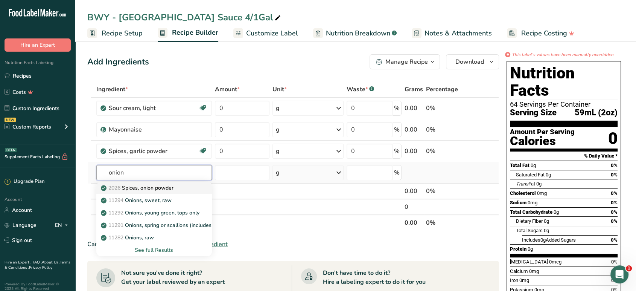
type input "onion"
click at [131, 189] on p "2026 Spices, onion powder" at bounding box center [137, 188] width 71 height 8
type input "Spices, onion powder"
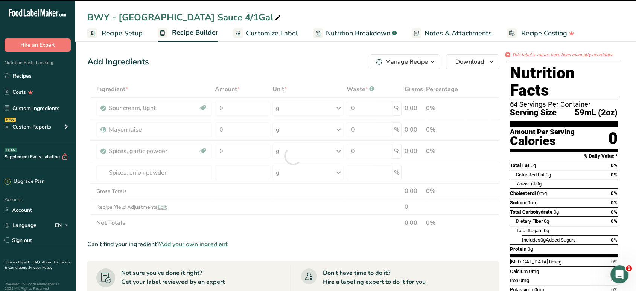
type input "0"
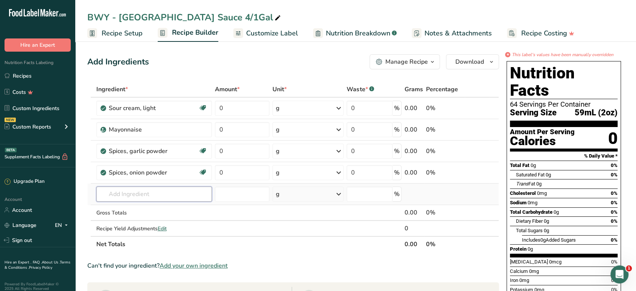
click at [138, 186] on input "text" at bounding box center [154, 193] width 116 height 15
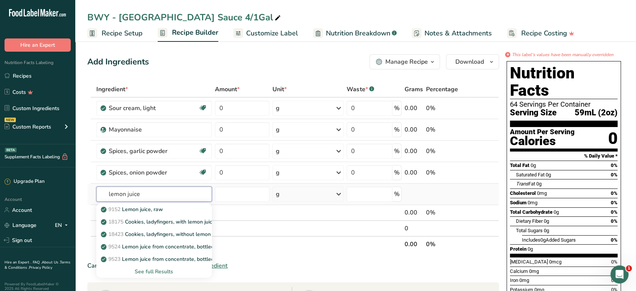
type input "lemon juice"
click at [154, 270] on div "See full Results" at bounding box center [154, 271] width 104 height 8
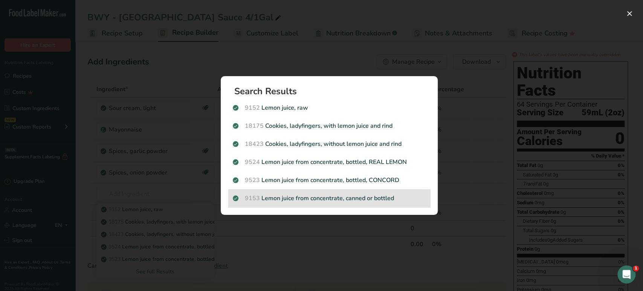
click at [327, 192] on div "9153 Lemon juice from concentrate, canned or bottled" at bounding box center [329, 198] width 202 height 18
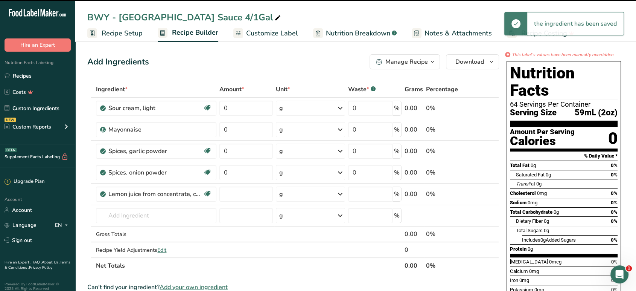
type input "0"
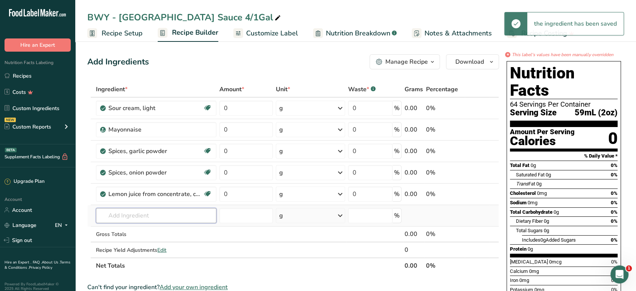
click at [136, 211] on input "text" at bounding box center [156, 215] width 120 height 15
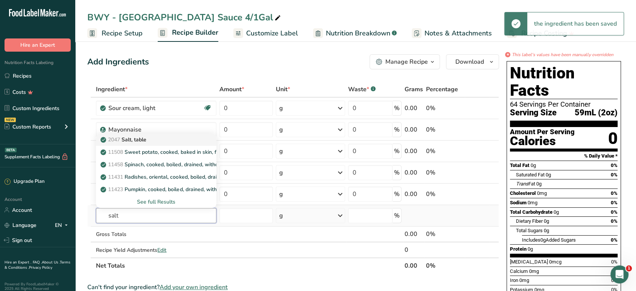
type input "salt"
click at [166, 137] on div "2047 Salt, table" at bounding box center [150, 140] width 96 height 8
type input "Salt, table"
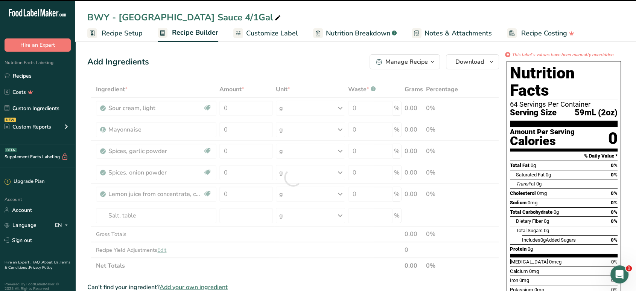
type input "0"
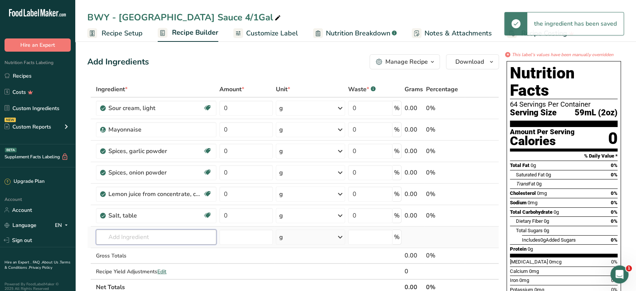
click at [126, 234] on input "text" at bounding box center [156, 236] width 120 height 15
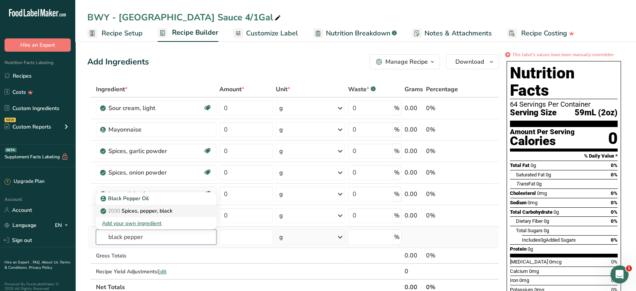
type input "black pepper"
click at [151, 211] on p "2030 Spices, pepper, black" at bounding box center [137, 211] width 70 height 8
type input "Spices, pepper, black"
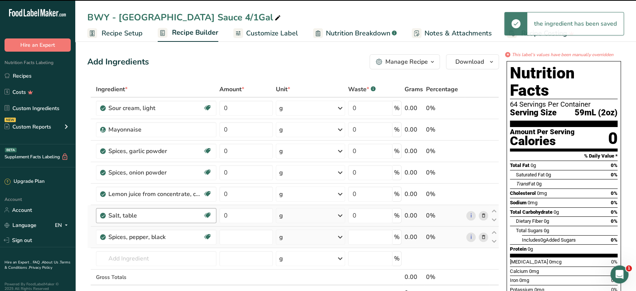
type input "0"
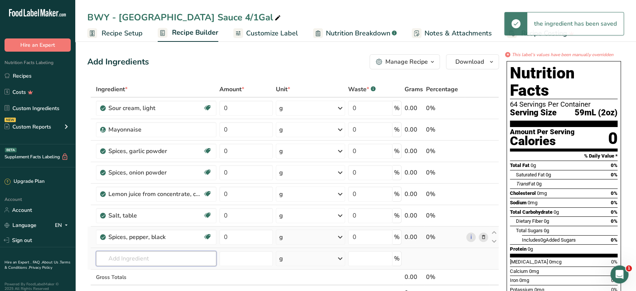
click at [130, 259] on input "text" at bounding box center [156, 258] width 120 height 15
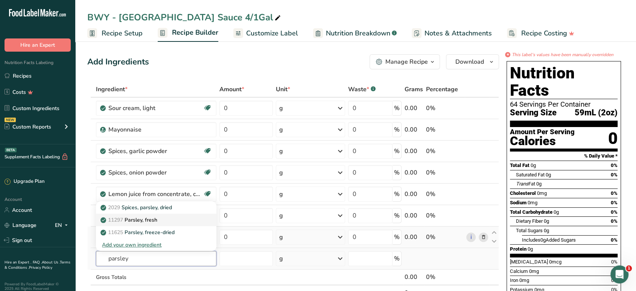
type input "parsley"
drag, startPoint x: 139, startPoint y: 216, endPoint x: 144, endPoint y: 206, distance: 11.6
click at [144, 206] on div "2029 Spices, parsley, dried 11297 [GEOGRAPHIC_DATA], fresh 11625 Parsley, freez…" at bounding box center [156, 226] width 120 height 50
click at [143, 206] on p "2029 Spices, parsley, dried" at bounding box center [137, 207] width 70 height 8
type input "Spices, parsley, dried"
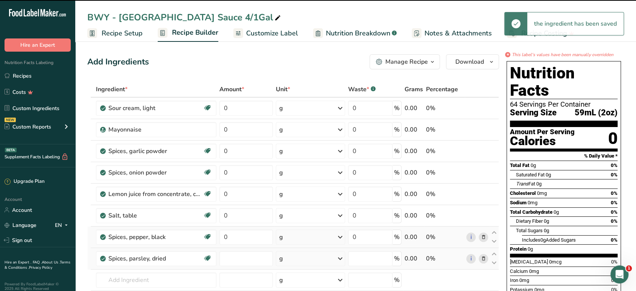
type input "0"
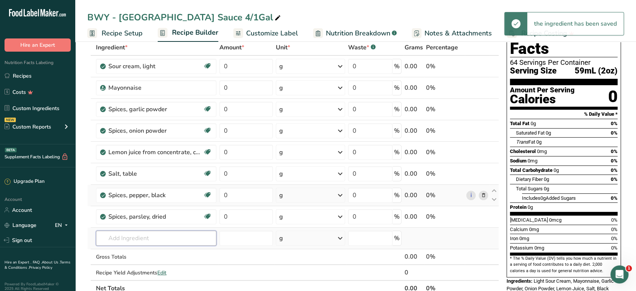
click at [133, 243] on input "text" at bounding box center [156, 237] width 120 height 15
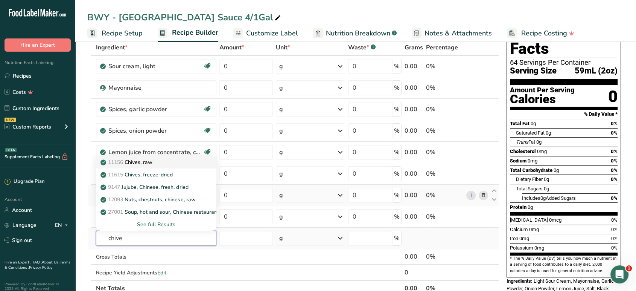
type input "chive"
click at [151, 163] on p "11156 Chives, raw" at bounding box center [127, 162] width 50 height 8
type input "Chives, raw"
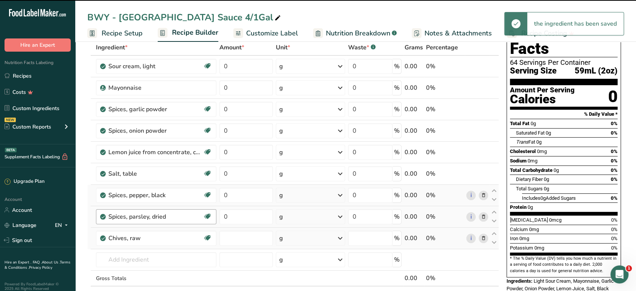
type input "0"
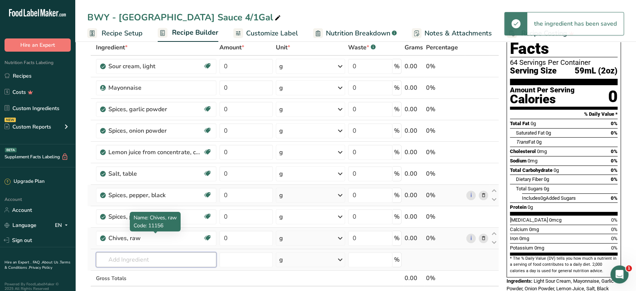
click at [146, 257] on input "text" at bounding box center [156, 259] width 120 height 15
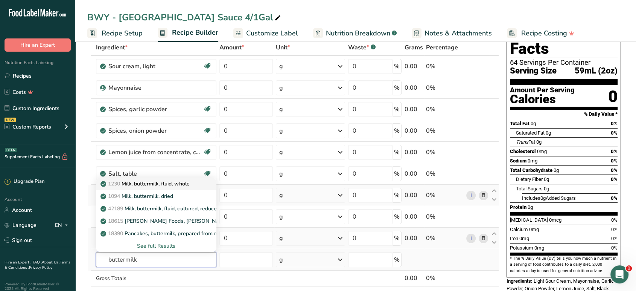
type input "buttermilk"
click at [167, 183] on p "1230 Milk, buttermilk, fluid, whole" at bounding box center [145, 184] width 87 height 8
type input "Milk, buttermilk, fluid, whole"
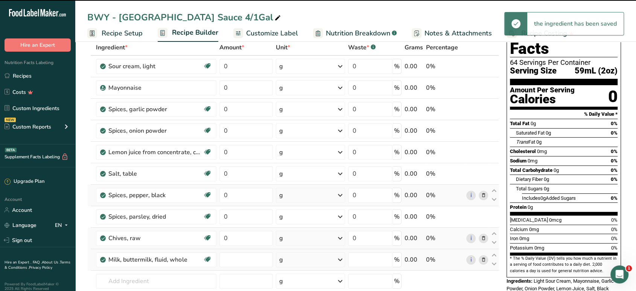
type input "0"
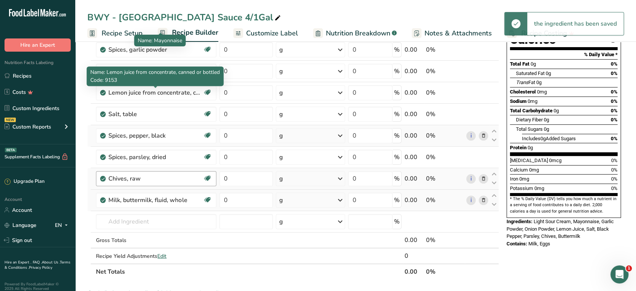
scroll to position [125, 0]
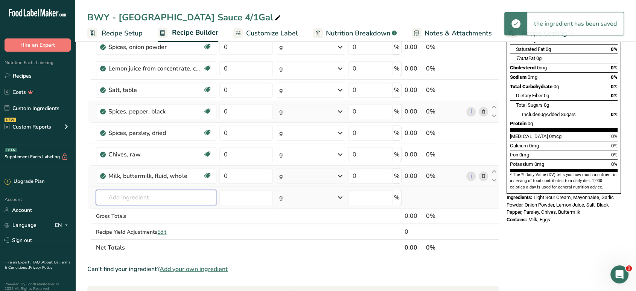
click at [168, 195] on input "text" at bounding box center [156, 197] width 120 height 15
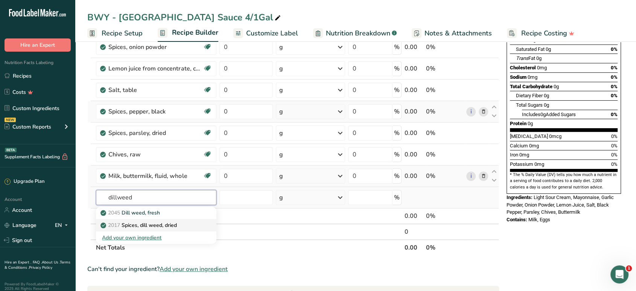
type input "dillweed"
click at [153, 224] on p "2017 Spices, [PERSON_NAME] weed, dried" at bounding box center [139, 225] width 75 height 8
type input "Spices, dill weed, dried"
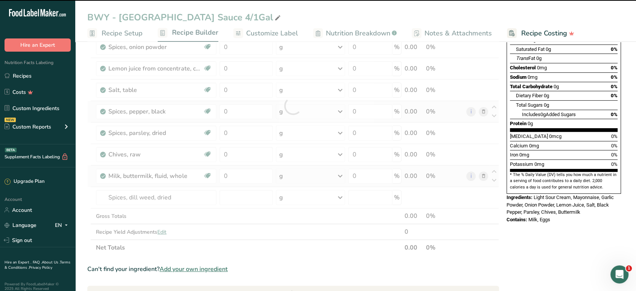
type input "0"
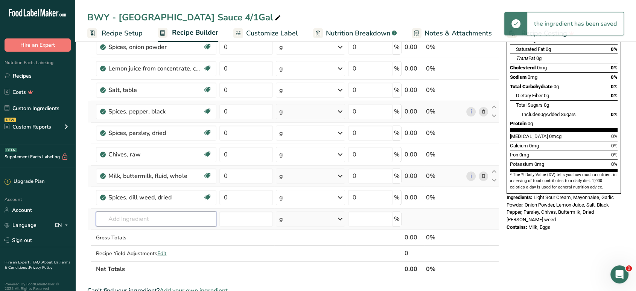
click at [135, 216] on input "text" at bounding box center [156, 218] width 120 height 15
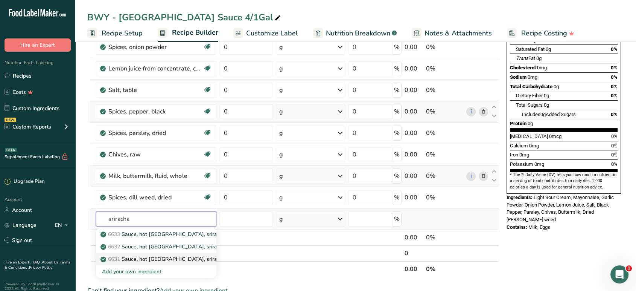
type input "sriracha"
click at [144, 255] on p "6631 [GEOGRAPHIC_DATA], hot [GEOGRAPHIC_DATA], sriracha" at bounding box center [163, 259] width 123 height 8
type input "Sauce, hot [GEOGRAPHIC_DATA], sriracha"
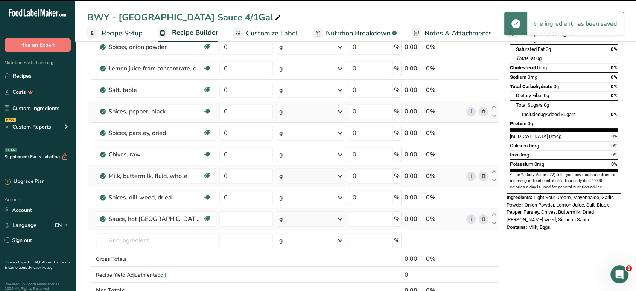
type input "0"
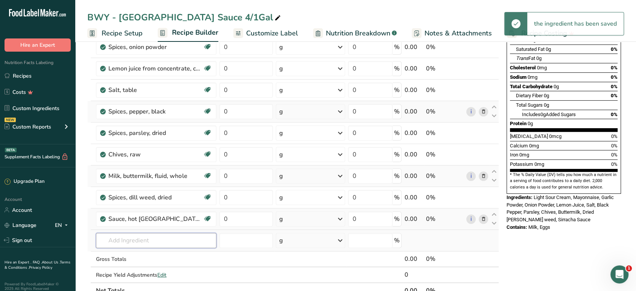
click at [132, 241] on input "text" at bounding box center [156, 240] width 120 height 15
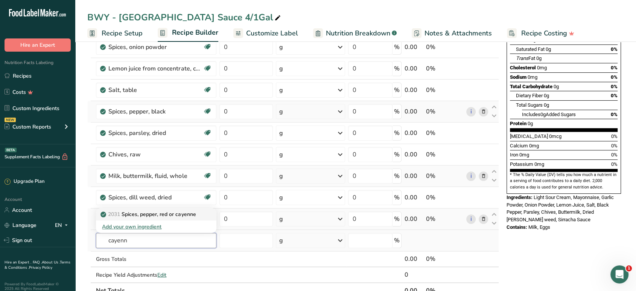
type input "cayenn"
click at [132, 216] on p "2031 Spices, pepper, red or cayenne" at bounding box center [149, 214] width 94 height 8
type input "Spices, pepper, red or cayenne"
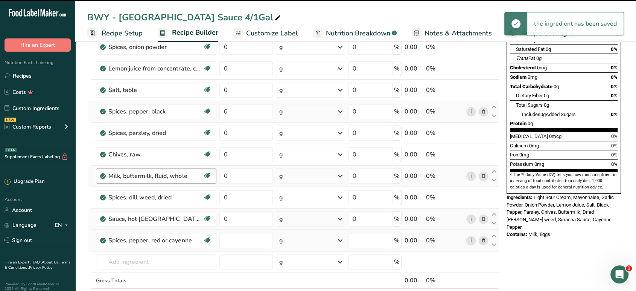
type input "0"
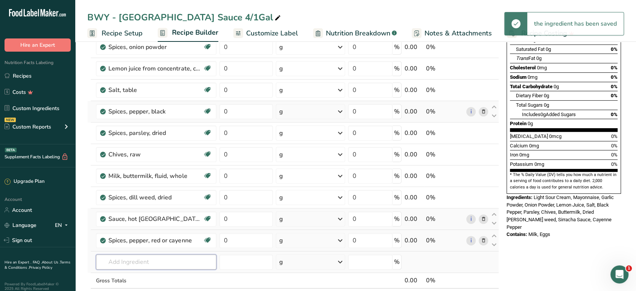
click at [146, 261] on input "text" at bounding box center [156, 261] width 120 height 15
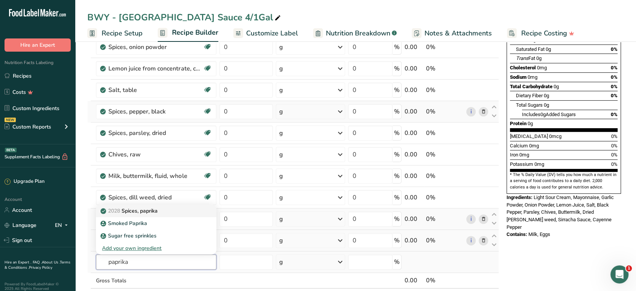
type input "paprika"
click at [160, 213] on div "2028 Spices, paprika" at bounding box center [150, 211] width 96 height 8
type input "Spices, paprika"
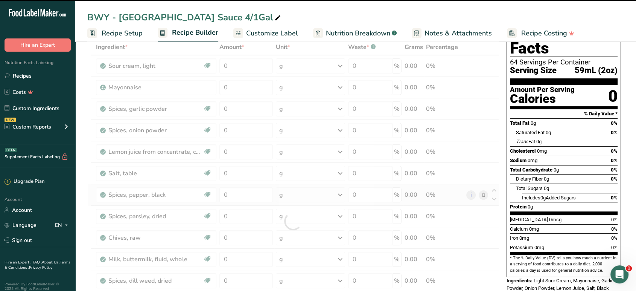
scroll to position [42, 0]
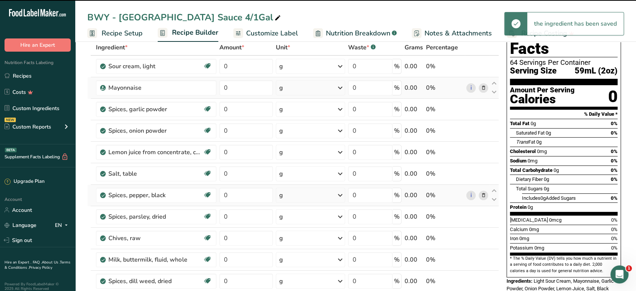
type input "0"
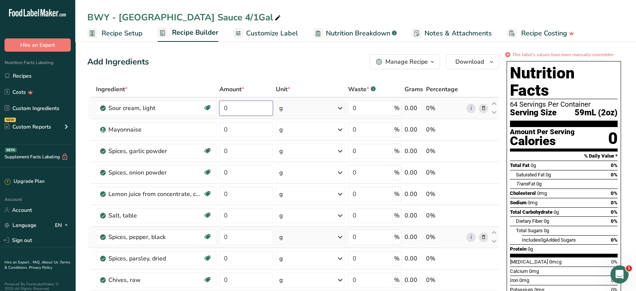
click at [248, 106] on input "0" at bounding box center [246, 108] width 53 height 15
type input "783"
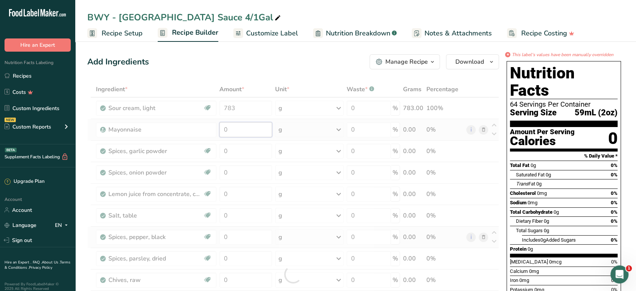
click at [256, 134] on div "Ingredient * Amount * Unit * Waste * .a-a{fill:#347362;}.b-a{fill:#fff;} Grams …" at bounding box center [293, 273] width 412 height 385
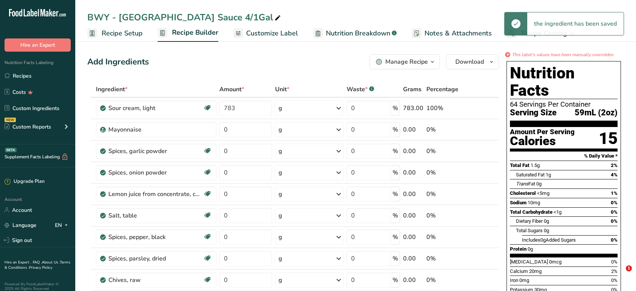
click at [248, 130] on input "0" at bounding box center [246, 129] width 53 height 15
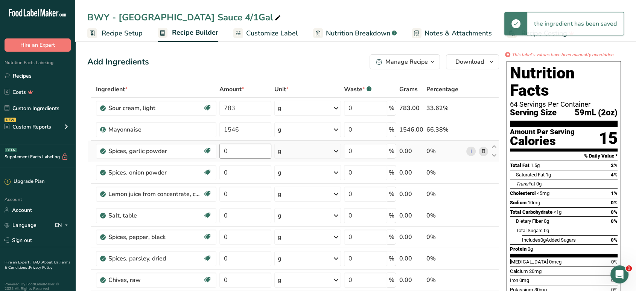
type input "1546"
click at [236, 147] on div "Ingredient * Amount * Unit * Waste * .a-a{fill:#347362;}.b-a{fill:#fff;} Grams …" at bounding box center [293, 273] width 412 height 385
click at [247, 155] on input "31" at bounding box center [246, 150] width 52 height 15
type input "31"
click at [243, 174] on div "Ingredient * Amount * Unit * Waste * .a-a{fill:#347362;}.b-a{fill:#fff;} Grams …" at bounding box center [293, 273] width 412 height 385
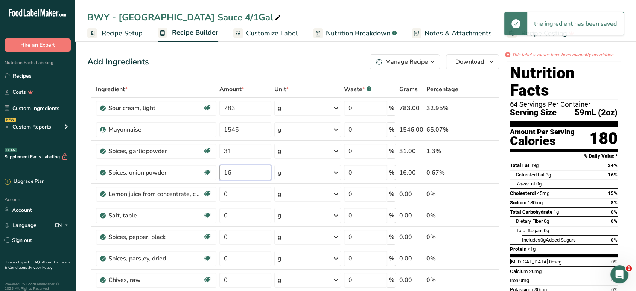
type input "16"
click at [250, 195] on div "Ingredient * Amount * Unit * Waste * .a-a{fill:#347362;}.b-a{fill:#fff;} Grams …" at bounding box center [293, 273] width 412 height 385
click at [244, 198] on input "0" at bounding box center [246, 193] width 52 height 15
type input "147"
click at [239, 212] on div "Ingredient * Amount * Unit * Waste * .a-a{fill:#347362;}.b-a{fill:#fff;} Grams …" at bounding box center [293, 273] width 412 height 385
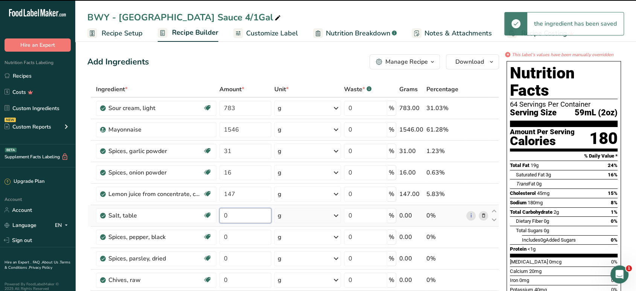
scroll to position [42, 0]
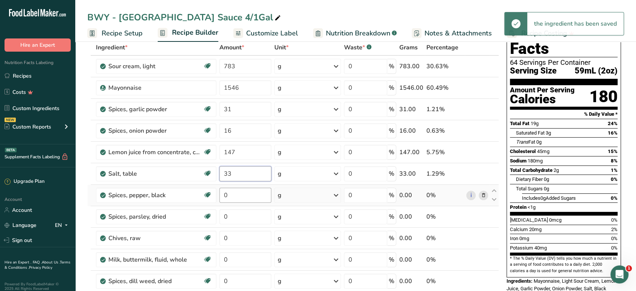
type input "33"
click at [239, 195] on div "Ingredient * Amount * Unit * Waste * .a-a{fill:#347362;}.b-a{fill:#fff;} Grams …" at bounding box center [293, 232] width 412 height 385
type input "16"
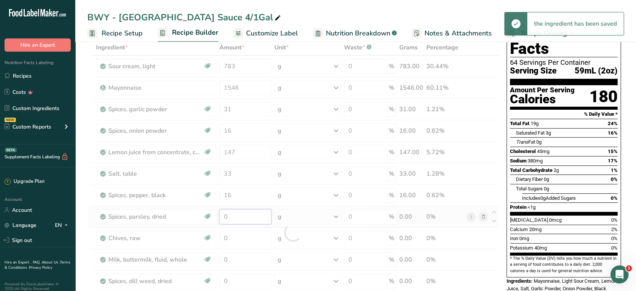
click at [232, 215] on div "Ingredient * Amount * Unit * Waste * .a-a{fill:#347362;}.b-a{fill:#fff;} Grams …" at bounding box center [293, 232] width 412 height 385
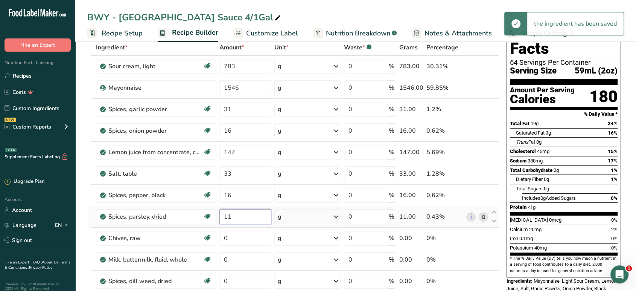
click at [240, 217] on input "11" at bounding box center [246, 216] width 52 height 15
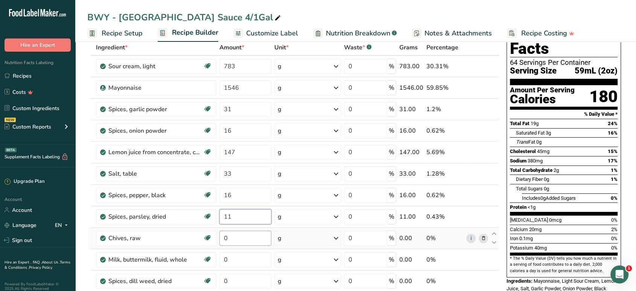
type input "11"
click at [240, 235] on div "Ingredient * Amount * Unit * Waste * .a-a{fill:#347362;}.b-a{fill:#fff;} Grams …" at bounding box center [293, 232] width 412 height 385
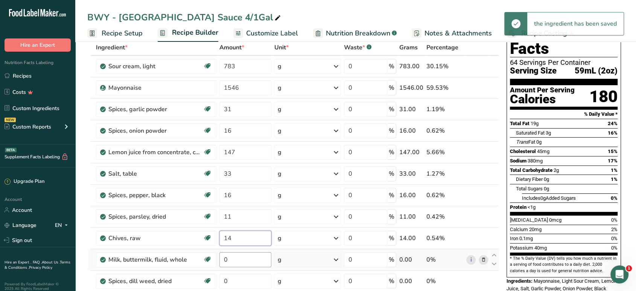
type input "14"
click at [236, 258] on div "Ingredient * Amount * Unit * Waste * .a-a{fill:#347362;}.b-a{fill:#fff;} Grams …" at bounding box center [293, 232] width 412 height 385
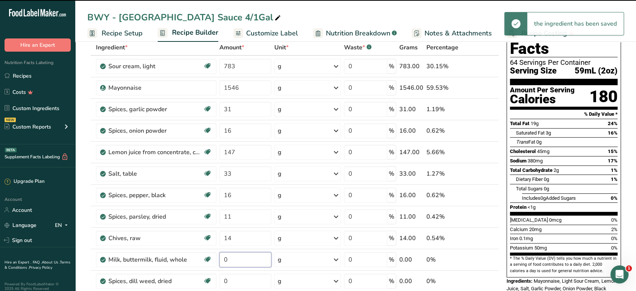
scroll to position [167, 0]
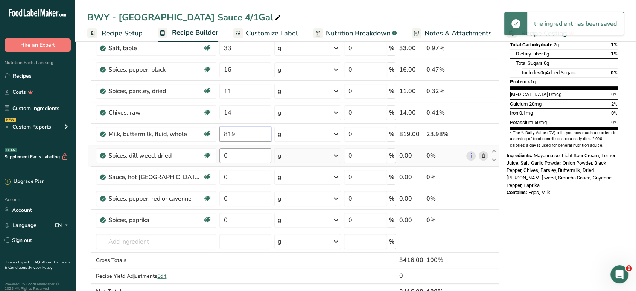
type input "819"
click at [243, 154] on div "Ingredient * Amount * Unit * Waste * .a-a{fill:#347362;}.b-a{fill:#fff;} Grams …" at bounding box center [293, 106] width 412 height 385
type input "10"
click at [247, 176] on div "Ingredient * Amount * Unit * Waste * .a-a{fill:#347362;}.b-a{fill:#fff;} Grams …" at bounding box center [293, 106] width 412 height 385
type input "24"
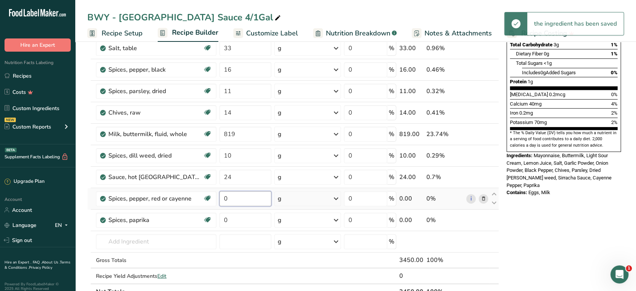
click at [239, 199] on div "Ingredient * Amount * Unit * Waste * .a-a{fill:#347362;}.b-a{fill:#fff;} Grams …" at bounding box center [293, 106] width 412 height 385
type input "26"
click at [237, 218] on div "Ingredient * Amount * Unit * Waste * .a-a{fill:#347362;}.b-a{fill:#fff;} Grams …" at bounding box center [293, 106] width 412 height 385
type input "26"
click at [549, 224] on div "* This label's values have been manually overridden Nutrition Facts 64 Servings…" at bounding box center [564, 217] width 120 height 666
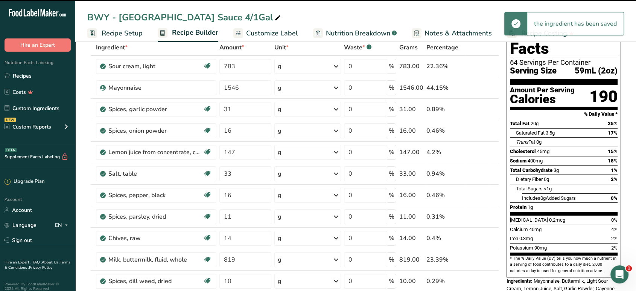
scroll to position [0, 0]
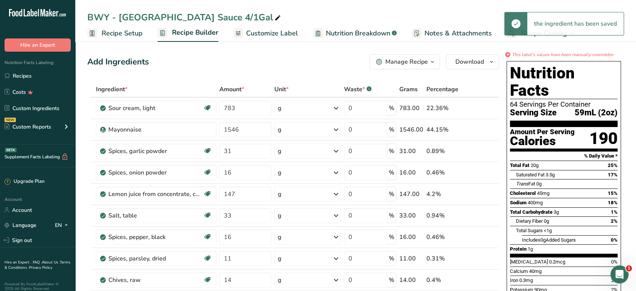
click at [286, 34] on span "Customize Label" at bounding box center [272, 33] width 52 height 10
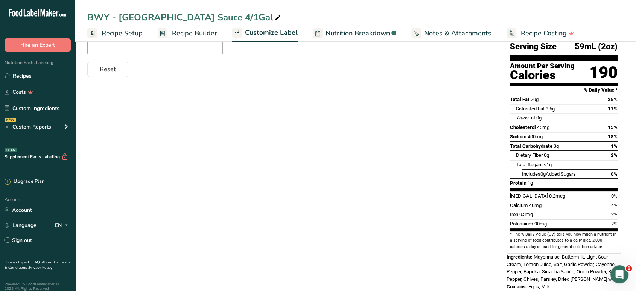
scroll to position [108, 0]
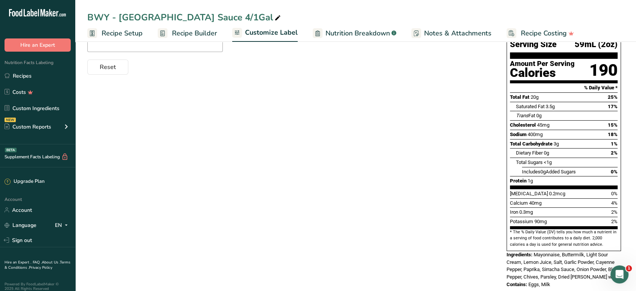
drag, startPoint x: 558, startPoint y: 268, endPoint x: 507, endPoint y: 241, distance: 57.6
click at [507, 241] on div "Nutrition Facts 64 Servings Per Container Serving Size 59mL (2oz) Amount Per Se…" at bounding box center [564, 140] width 120 height 301
copy div "Ingredients: Mayonnaise, Buttermilk, Light Sour Cream, Lemon Juice, Salt, Garli…"
click at [426, 128] on div "Choose your label style Standard FDA label USA (FDA) Standard FDA label Tabular…" at bounding box center [355, 140] width 537 height 310
click at [424, 131] on div "Choose your label style Standard FDA label USA (FDA) Standard FDA label Tabular…" at bounding box center [355, 140] width 537 height 310
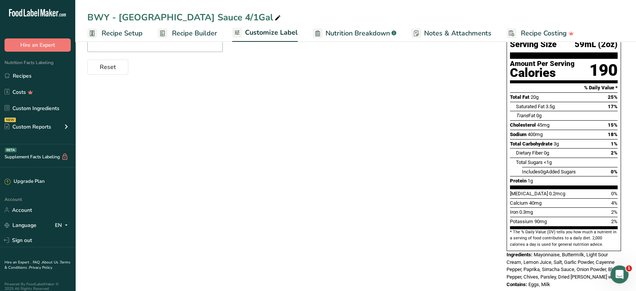
click at [421, 148] on div "Choose your label style Standard FDA label USA (FDA) Standard FDA label Tabular…" at bounding box center [355, 140] width 537 height 310
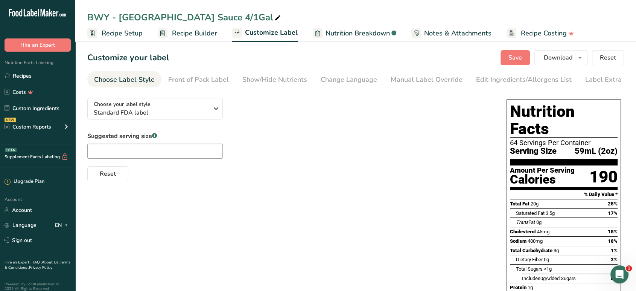
scroll to position [0, 0]
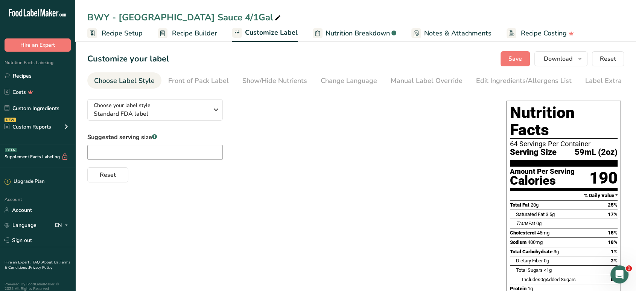
click at [422, 150] on div "Suggested serving size .a-a{fill:#347362;}.b-a{fill:#fff;} Reset" at bounding box center [289, 158] width 404 height 50
click at [425, 141] on div "Suggested serving size .a-a{fill:#347362;}.b-a{fill:#fff;} Reset" at bounding box center [289, 158] width 404 height 50
click at [560, 57] on span "Download" at bounding box center [558, 58] width 29 height 9
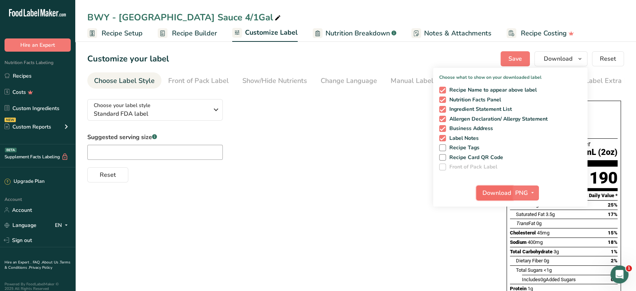
click at [495, 191] on span "Download" at bounding box center [497, 192] width 29 height 9
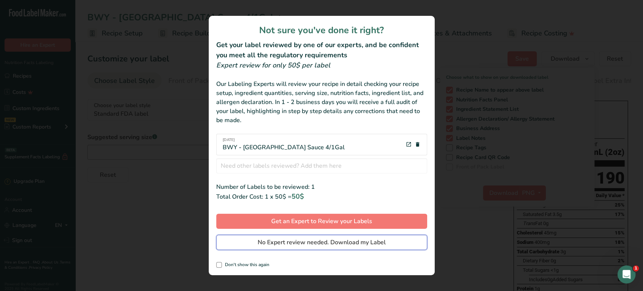
click at [285, 242] on span "No Expert review needed. Download my Label" at bounding box center [322, 242] width 128 height 9
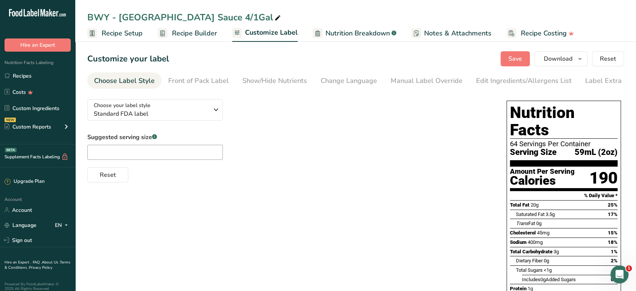
click at [205, 35] on span "Recipe Builder" at bounding box center [194, 33] width 45 height 10
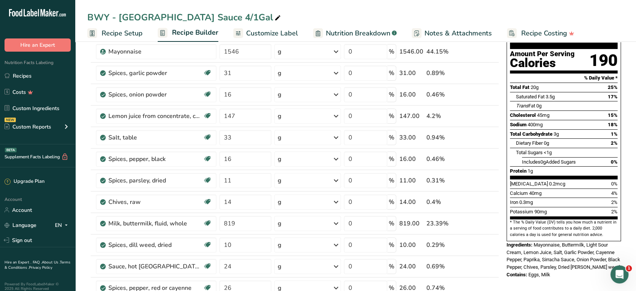
scroll to position [84, 0]
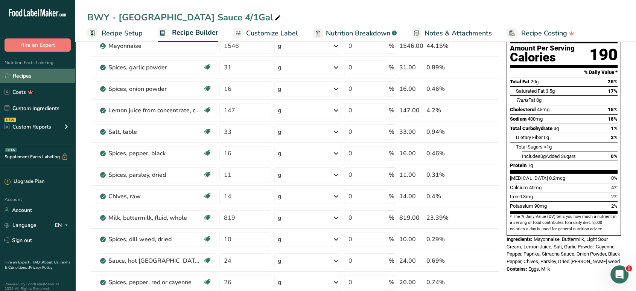
click at [31, 75] on link "Recipes" at bounding box center [37, 76] width 75 height 14
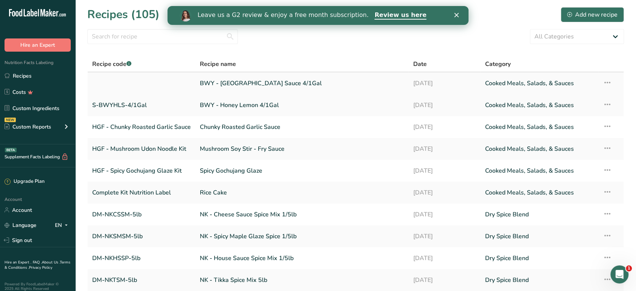
click at [262, 87] on link "BWY - [GEOGRAPHIC_DATA] Sauce 4/1Gal" at bounding box center [302, 83] width 204 height 16
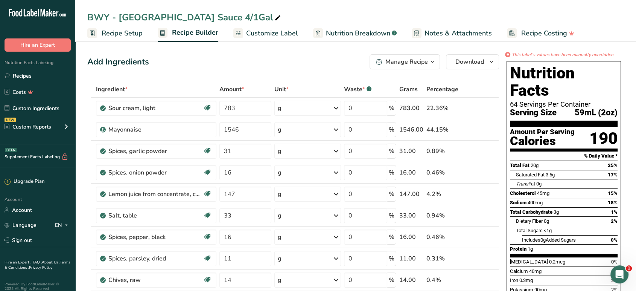
click at [120, 38] on span "Recipe Setup" at bounding box center [122, 33] width 41 height 10
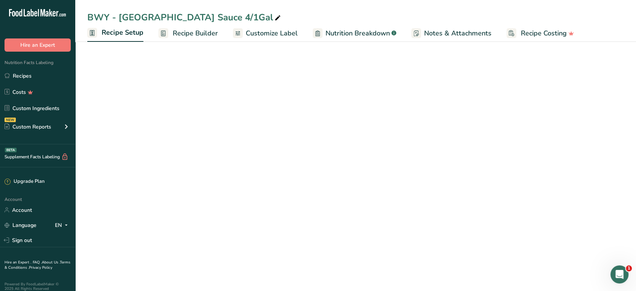
select select "22"
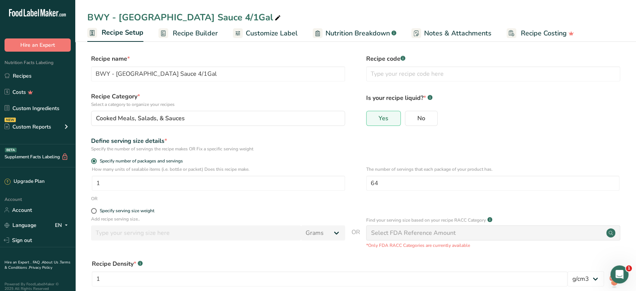
click at [568, 124] on div "Yes No" at bounding box center [493, 121] width 254 height 20
click at [395, 73] on input "text" at bounding box center [493, 73] width 254 height 15
paste input "S-BWYCRS-4/1Gal"
type input "S-BWYCRS-4/1Gal"
click at [489, 111] on div "Yes No" at bounding box center [493, 121] width 254 height 20
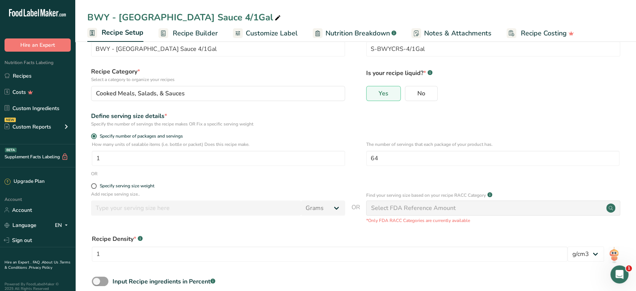
scroll to position [69, 0]
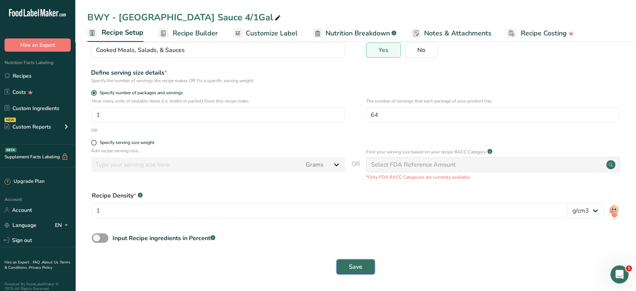
click at [348, 261] on button "Save" at bounding box center [356, 266] width 38 height 15
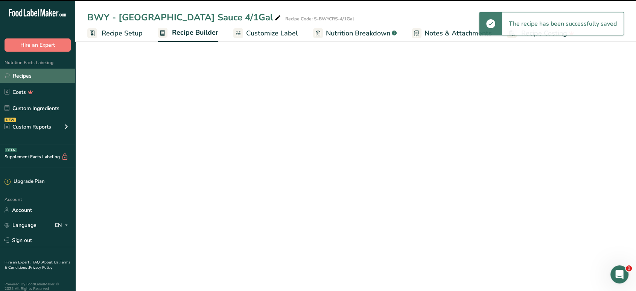
click at [46, 74] on link "Recipes" at bounding box center [37, 76] width 75 height 14
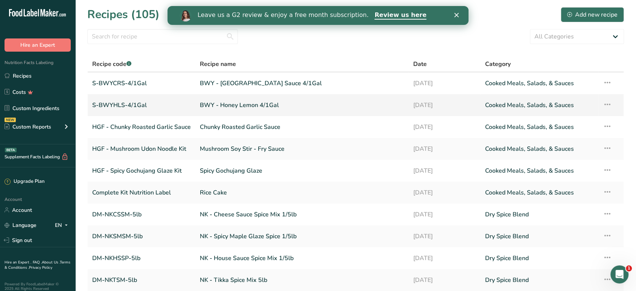
click at [607, 102] on icon at bounding box center [607, 105] width 9 height 14
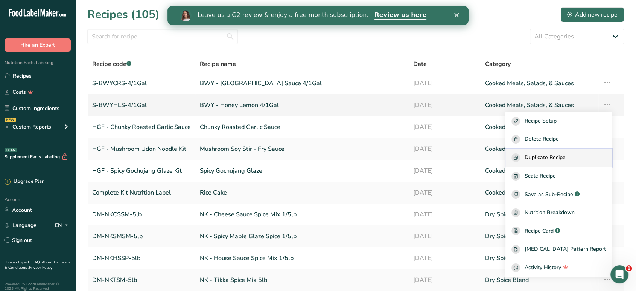
click at [563, 154] on span "Duplicate Recipe" at bounding box center [545, 157] width 41 height 9
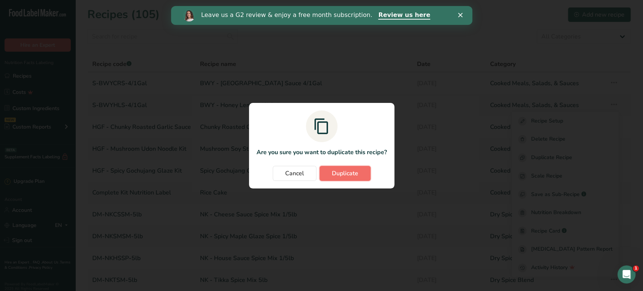
click at [361, 171] on button "Duplicate" at bounding box center [344, 173] width 51 height 15
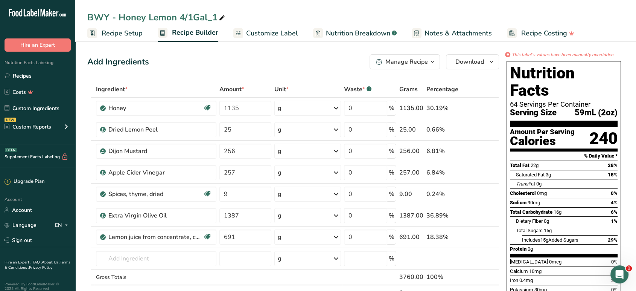
click at [165, 20] on div "BWY - Honey Lemon 4/1Gal_1" at bounding box center [156, 18] width 139 height 14
drag, startPoint x: 119, startPoint y: 17, endPoint x: 174, endPoint y: 16, distance: 54.6
click at [174, 16] on input "BWY - Honey Lemon 4/1Gal_1" at bounding box center [355, 18] width 537 height 14
click at [243, 14] on input "BWY - Honey Mustard 4/1Gal_1" at bounding box center [355, 18] width 537 height 14
type input "BWY - Honey Mustard 4/1Gal"
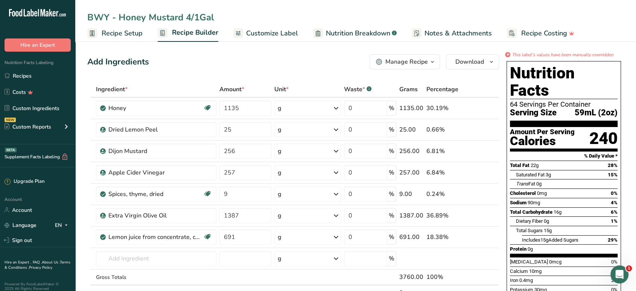
click at [194, 58] on div "Add Ingredients Manage Recipe Delete Recipe Duplicate Recipe Scale Recipe Save …" at bounding box center [293, 61] width 412 height 15
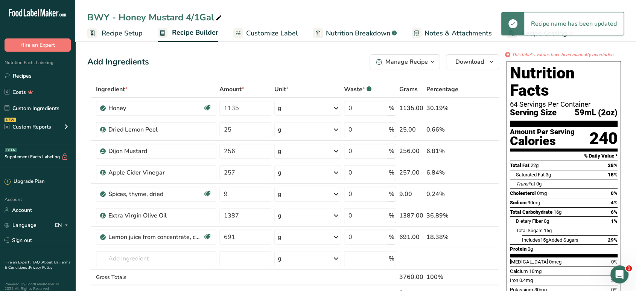
click at [122, 35] on span "Recipe Setup" at bounding box center [122, 33] width 41 height 10
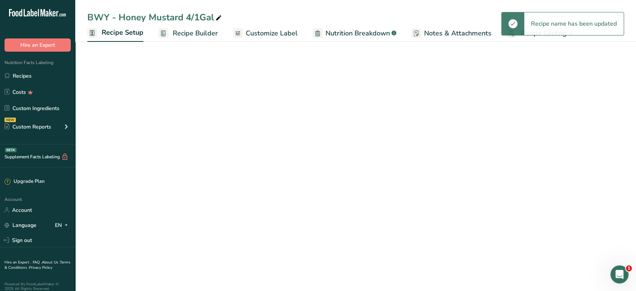
select select "22"
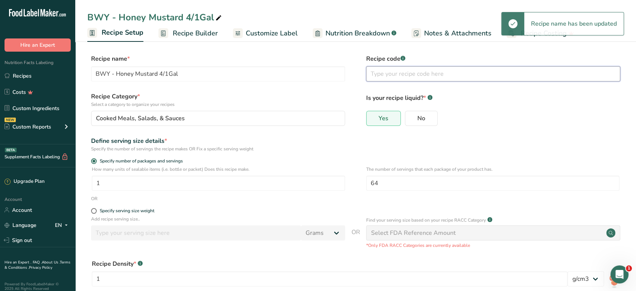
click at [425, 73] on input "text" at bounding box center [493, 73] width 254 height 15
paste input "S-BWYHMS-4/1Gal"
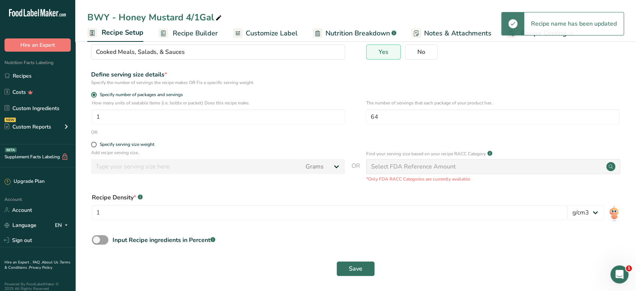
scroll to position [69, 0]
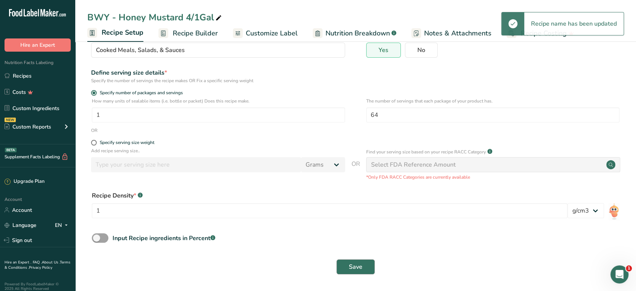
type input "S-BWYHMS-4/1Gal"
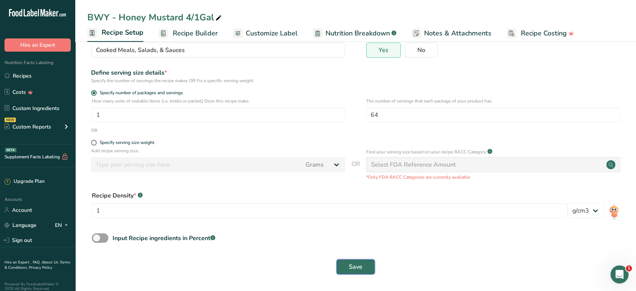
click at [348, 262] on button "Save" at bounding box center [356, 266] width 38 height 15
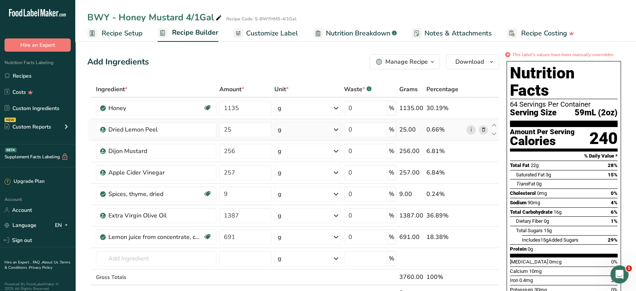
click at [484, 129] on icon at bounding box center [483, 130] width 5 height 8
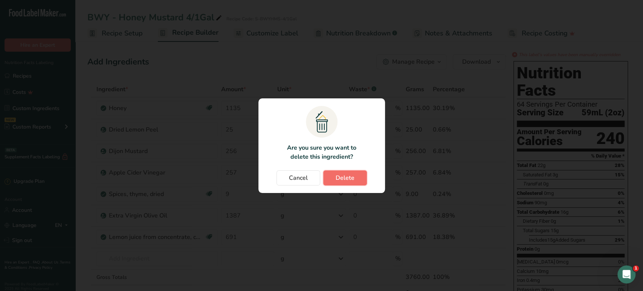
click at [352, 178] on span "Delete" at bounding box center [344, 177] width 19 height 9
type input "256"
type input "257"
type input "9"
type input "1387"
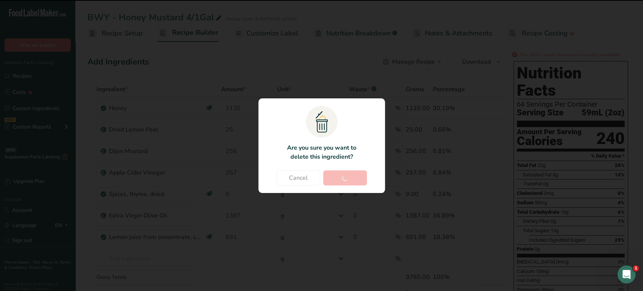
type input "691"
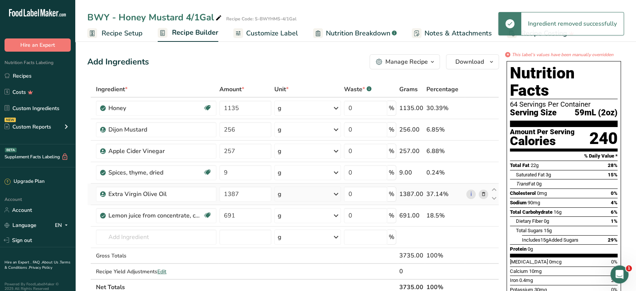
click at [479, 194] on span at bounding box center [483, 193] width 9 height 9
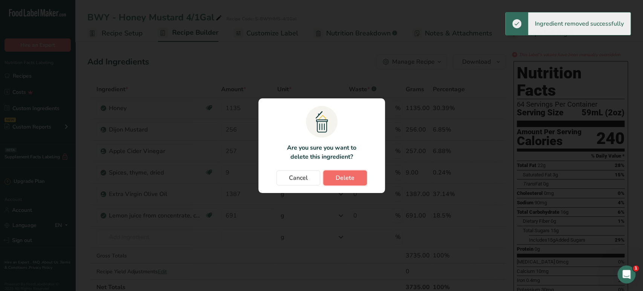
click at [353, 174] on span "Delete" at bounding box center [344, 177] width 19 height 9
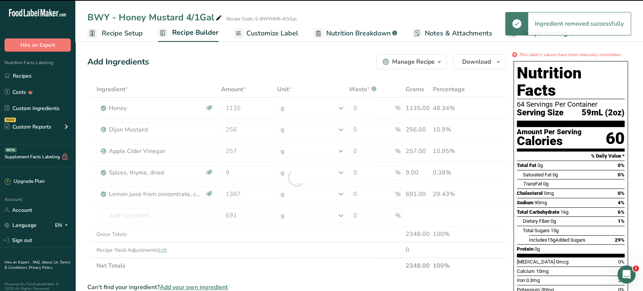
type input "691"
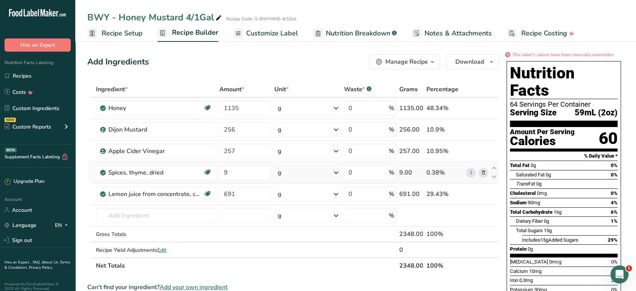
click at [483, 172] on icon at bounding box center [483, 173] width 5 height 8
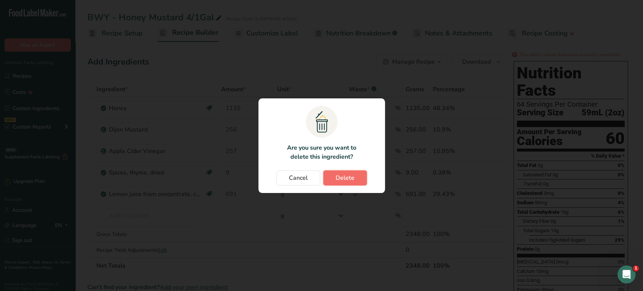
click at [358, 181] on button "Delete" at bounding box center [345, 177] width 44 height 15
type input "691"
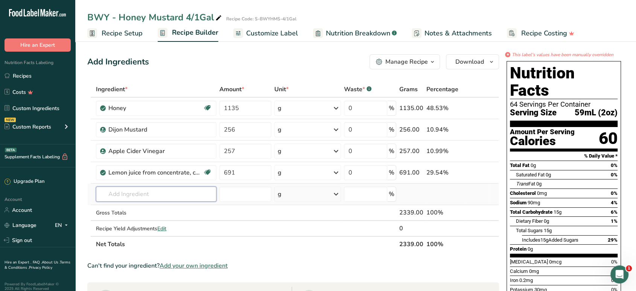
click at [177, 197] on input "text" at bounding box center [156, 193] width 120 height 15
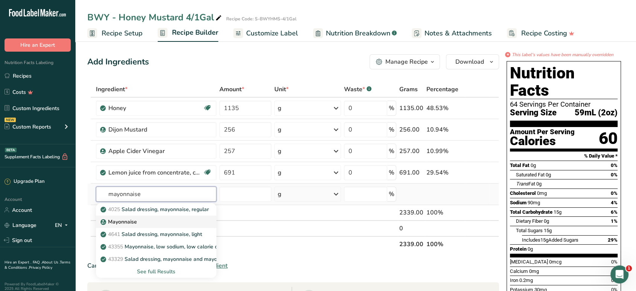
type input "mayonnaise"
click at [148, 222] on div "Mayonnaise" at bounding box center [150, 222] width 96 height 8
type input "Mayonnaise"
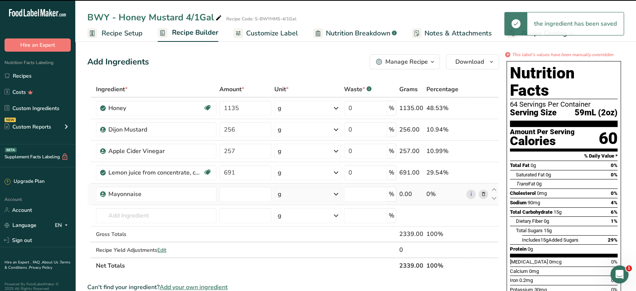
type input "0"
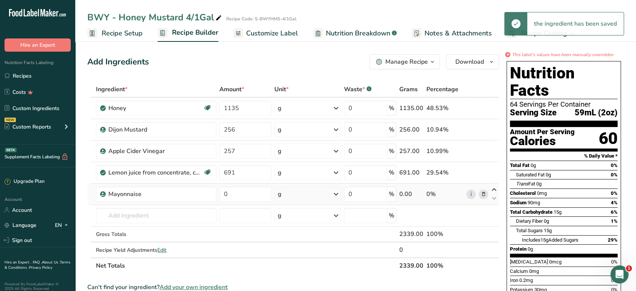
click at [492, 188] on icon at bounding box center [494, 190] width 9 height 6
type input "0"
type input "691"
click at [494, 166] on icon at bounding box center [494, 168] width 9 height 6
type input "0"
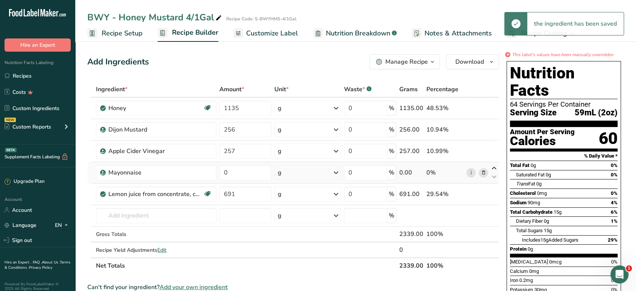
type input "257"
click at [494, 146] on icon at bounding box center [494, 147] width 9 height 6
type input "0"
type input "256"
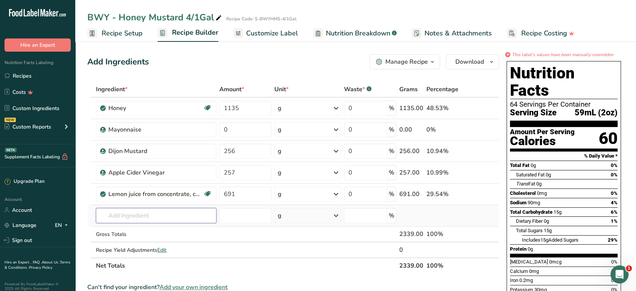
click at [159, 216] on input "text" at bounding box center [156, 215] width 120 height 15
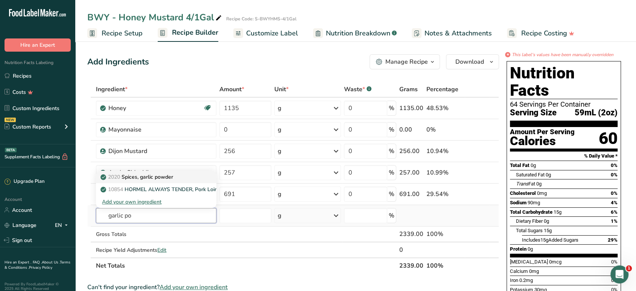
type input "garlic po"
click at [170, 174] on p "2020 Spices, garlic powder" at bounding box center [137, 177] width 71 height 8
type input "Spices, garlic powder"
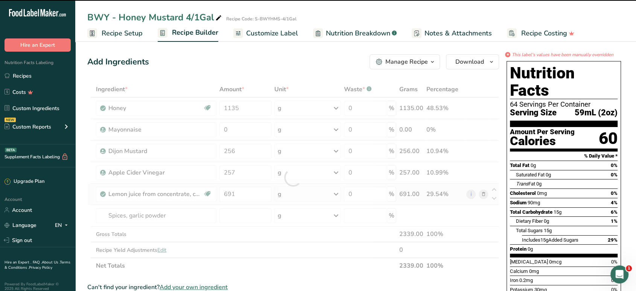
type input "0"
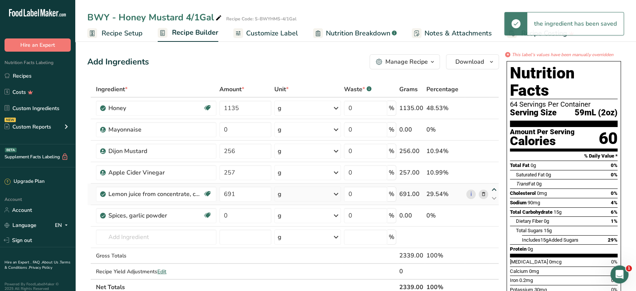
click at [493, 190] on icon at bounding box center [494, 190] width 9 height 6
type input "691"
type input "257"
click at [494, 168] on icon at bounding box center [494, 168] width 9 height 6
type input "691"
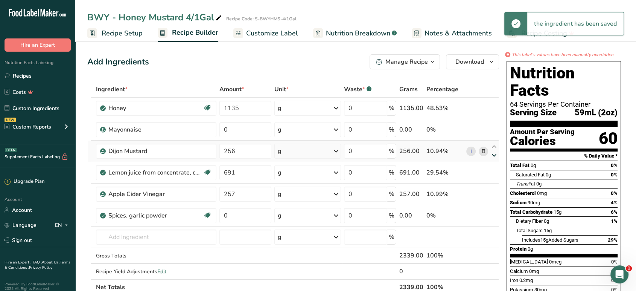
type input "256"
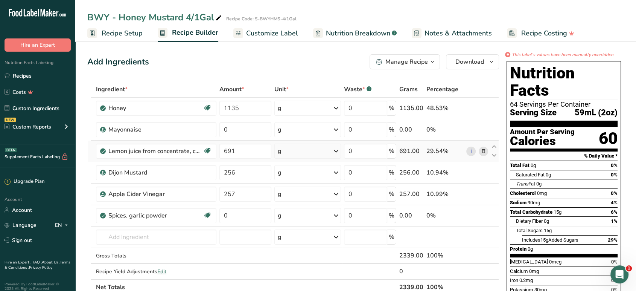
click at [485, 150] on icon at bounding box center [483, 151] width 5 height 8
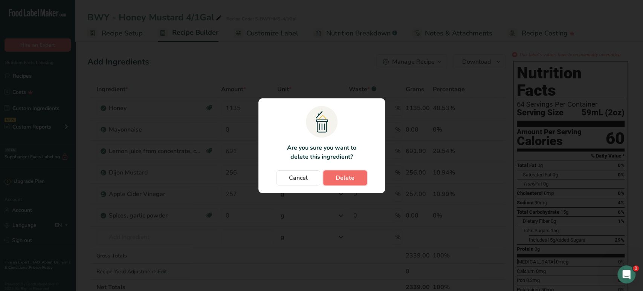
click at [341, 182] on button "Delete" at bounding box center [345, 177] width 44 height 15
type input "256"
type input "257"
type input "0"
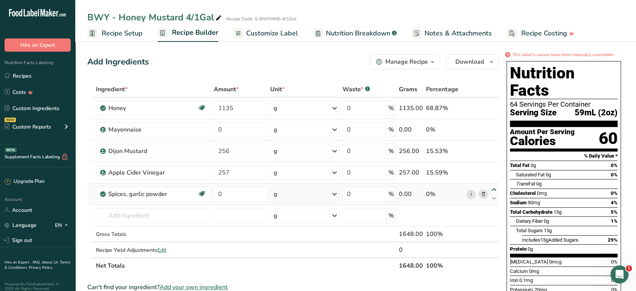
click at [493, 189] on icon at bounding box center [494, 190] width 9 height 6
type input "0"
type input "257"
click at [495, 168] on icon at bounding box center [494, 168] width 9 height 6
type input "0"
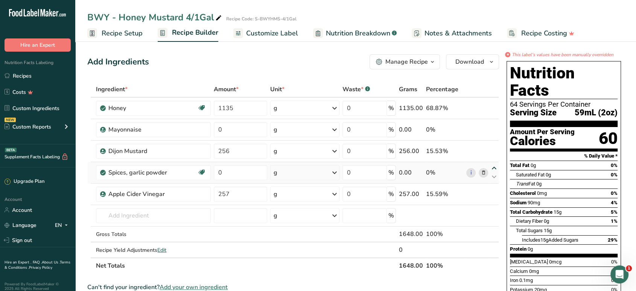
type input "256"
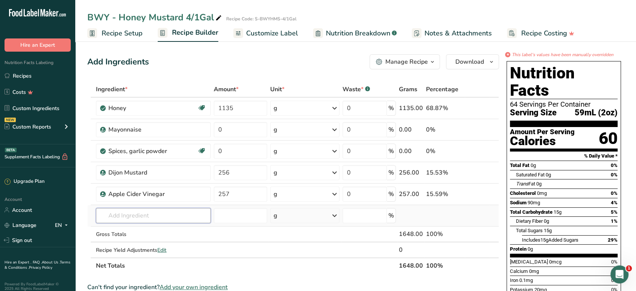
click at [158, 218] on input "text" at bounding box center [153, 215] width 115 height 15
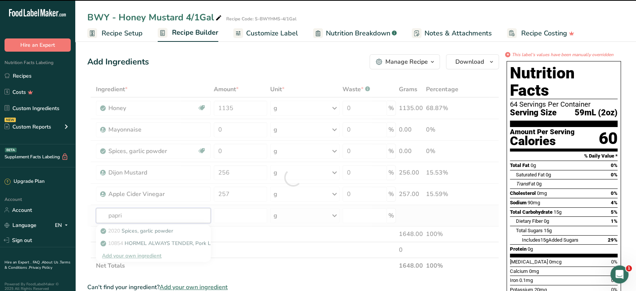
type input "paprik"
type input "a"
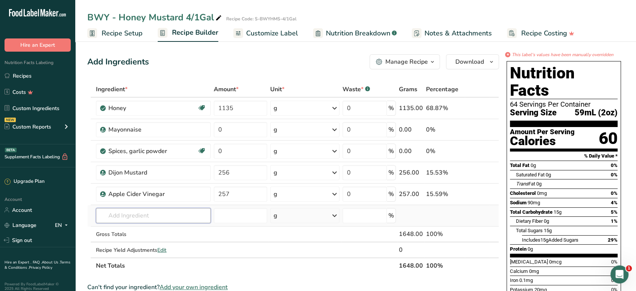
type input "["
type input "paprika"
click at [163, 166] on div "2028 Spices, paprika" at bounding box center [147, 164] width 91 height 8
type input "Spices, paprika"
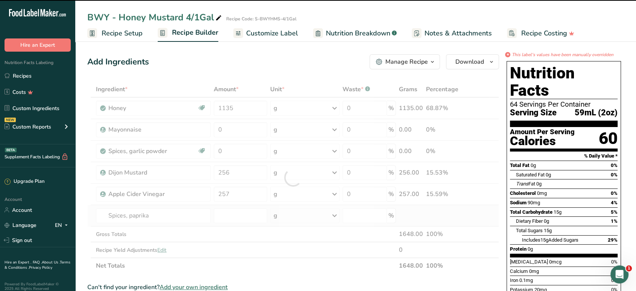
type input "0"
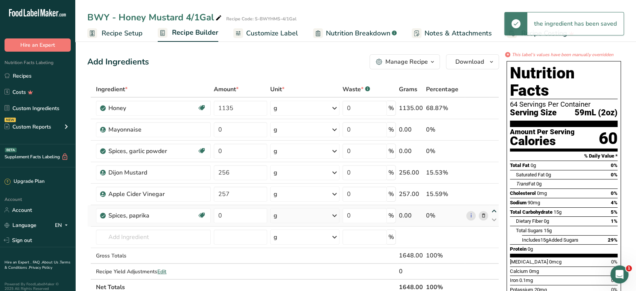
click at [494, 210] on icon at bounding box center [494, 211] width 9 height 6
type input "0"
type input "257"
click at [495, 190] on icon at bounding box center [494, 190] width 9 height 6
type input "0"
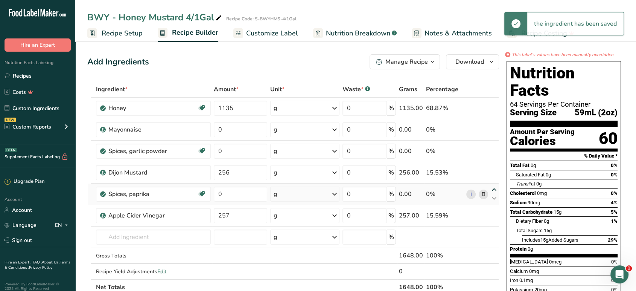
type input "256"
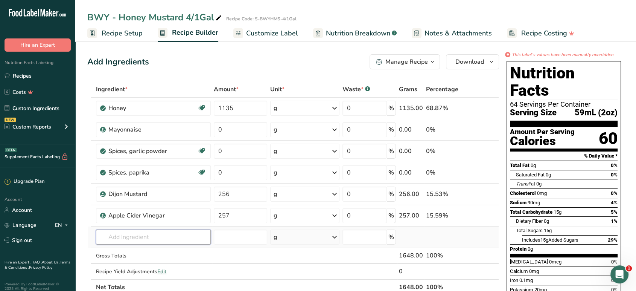
click at [163, 241] on input "text" at bounding box center [153, 236] width 115 height 15
drag, startPoint x: 135, startPoint y: 239, endPoint x: 139, endPoint y: 238, distance: 4.2
click at [139, 238] on input "brown msutard" at bounding box center [153, 236] width 115 height 15
click at [153, 237] on input "brown mustard" at bounding box center [153, 236] width 115 height 15
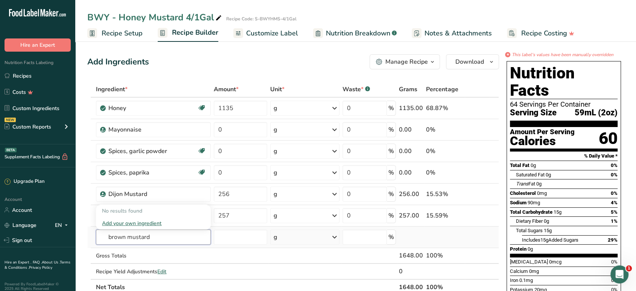
click at [153, 237] on input "brown mustard" at bounding box center [153, 236] width 115 height 15
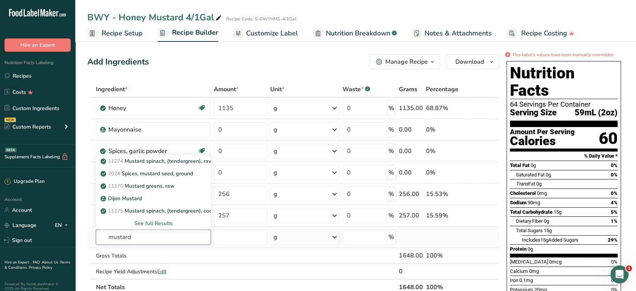
type input "mustard"
click at [157, 220] on div "See full Results" at bounding box center [153, 223] width 103 height 8
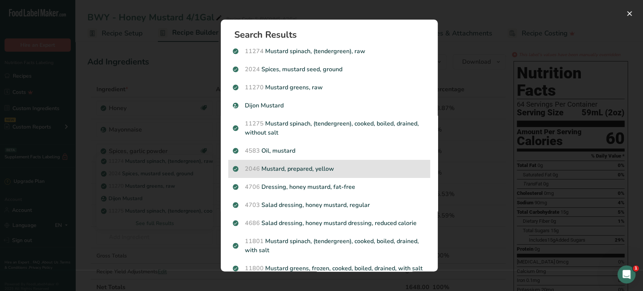
click at [337, 171] on p "2046 Mustard, prepared, yellow" at bounding box center [329, 168] width 193 height 9
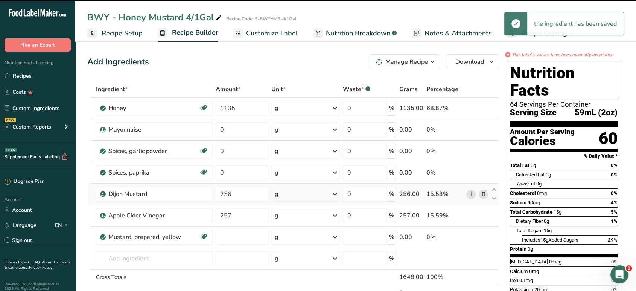
type input "0"
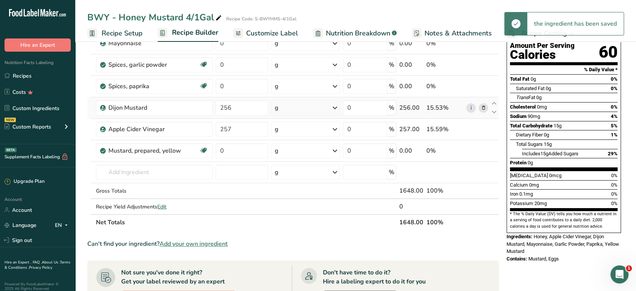
scroll to position [42, 0]
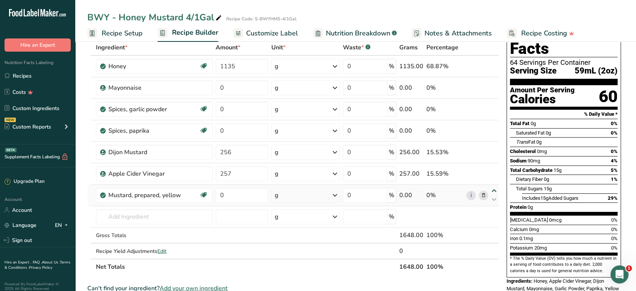
click at [497, 189] on icon at bounding box center [494, 191] width 9 height 6
type input "0"
type input "257"
click at [496, 171] on icon at bounding box center [494, 169] width 9 height 6
type input "0"
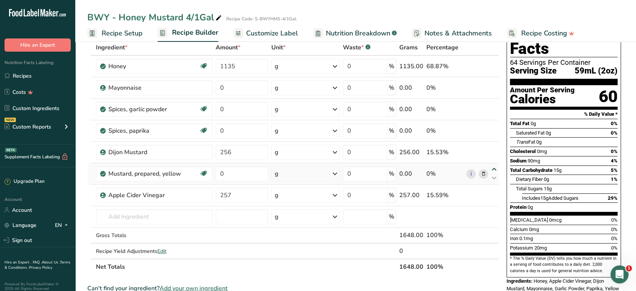
type input "256"
click at [254, 66] on input "1135" at bounding box center [242, 66] width 53 height 15
type input "803"
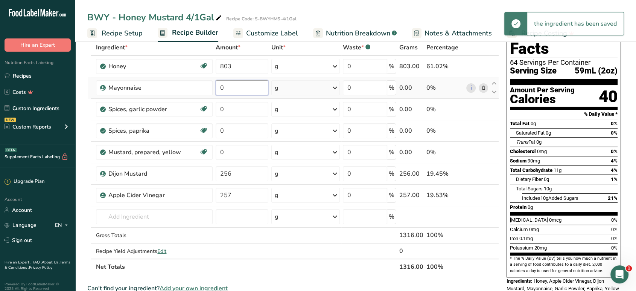
click at [263, 84] on div "Ingredient * Amount * Unit * Waste * .a-a{fill:#347362;}.b-a{fill:#fff;} Grams …" at bounding box center [293, 157] width 412 height 235
type input "2051"
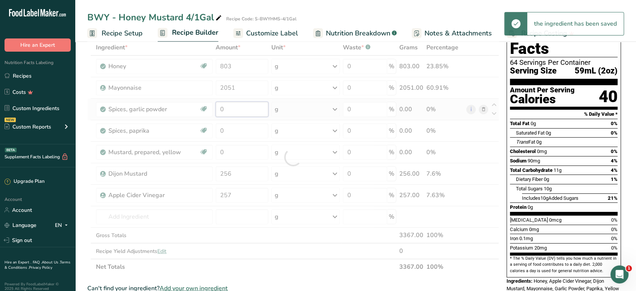
click at [240, 105] on div "Ingredient * Amount * Unit * Waste * .a-a{fill:#347362;}.b-a{fill:#fff;} Grams …" at bounding box center [293, 157] width 412 height 235
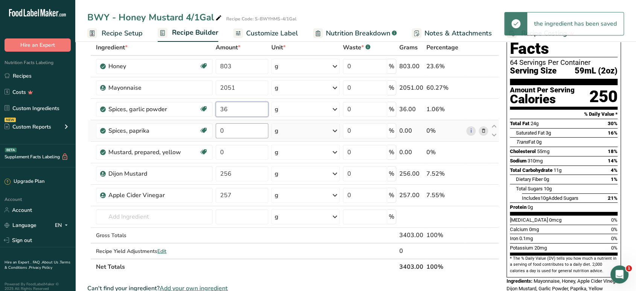
type input "36"
click at [237, 128] on div "Ingredient * Amount * Unit * Waste * .a-a{fill:#347362;}.b-a{fill:#fff;} Grams …" at bounding box center [293, 157] width 412 height 235
type input "34"
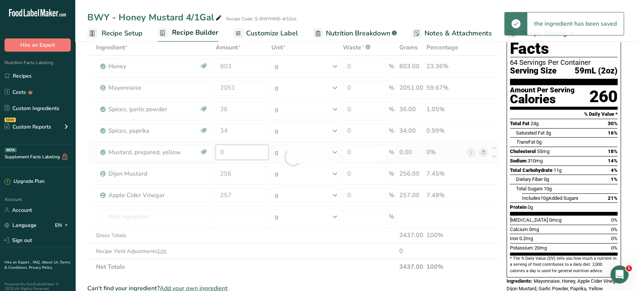
click at [235, 154] on div "Ingredient * Amount * Unit * Waste * .a-a{fill:#347362;}.b-a{fill:#fff;} Grams …" at bounding box center [293, 157] width 412 height 235
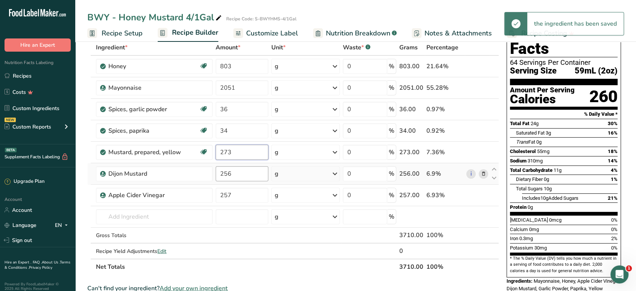
type input "273"
click at [238, 177] on div "Ingredient * Amount * Unit * Waste * .a-a{fill:#347362;}.b-a{fill:#fff;} Grams …" at bounding box center [293, 157] width 412 height 235
click at [238, 177] on input "256" at bounding box center [242, 173] width 53 height 15
drag, startPoint x: 238, startPoint y: 177, endPoint x: 215, endPoint y: 167, distance: 25.1
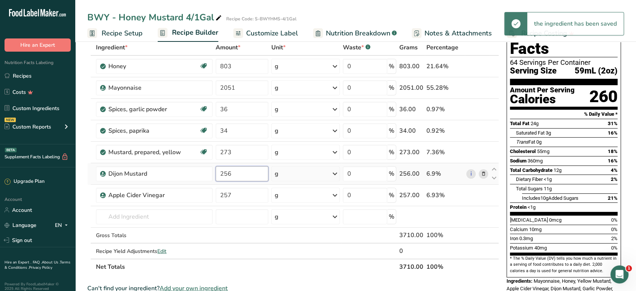
click at [189, 167] on tr "Dijon Mustard 256 g Weight Units g kg mg See more Volume Units l Volume units r…" at bounding box center [293, 173] width 411 height 21
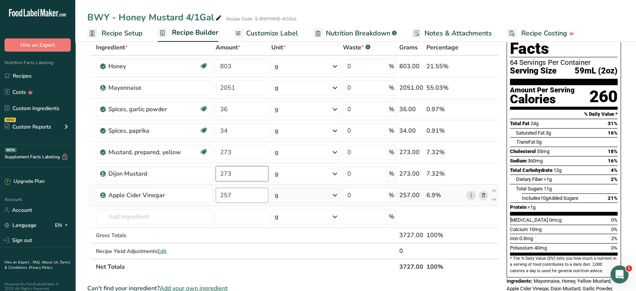
type input "273"
click at [242, 191] on div "Ingredient * Amount * Unit * Waste * .a-a{fill:#347362;}.b-a{fill:#fff;} Grams …" at bounding box center [293, 157] width 412 height 235
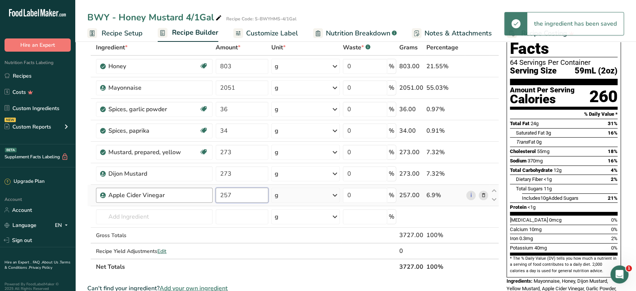
drag, startPoint x: 236, startPoint y: 192, endPoint x: 206, endPoint y: 201, distance: 31.4
click at [206, 201] on tr "Apple Cider Vinegar 257 g Weight Units g kg mg See more Volume Units l Volume u…" at bounding box center [293, 194] width 411 height 21
type input "289"
click at [313, 238] on div "Ingredient * Amount * Unit * Waste * .a-a{fill:#347362;}.b-a{fill:#fff;} Grams …" at bounding box center [293, 157] width 412 height 235
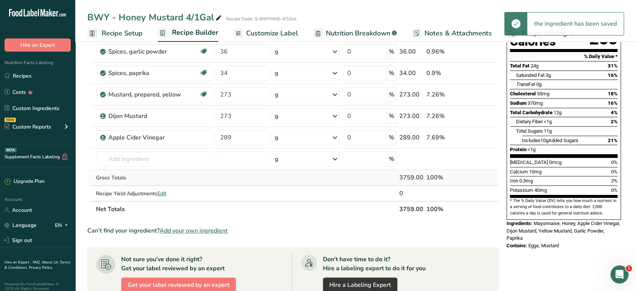
scroll to position [125, 0]
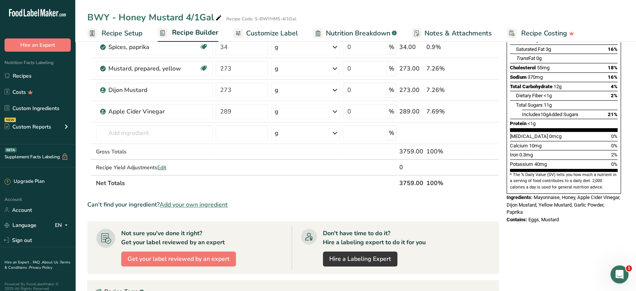
drag, startPoint x: 575, startPoint y: 204, endPoint x: 507, endPoint y: 180, distance: 71.8
click at [507, 180] on div "Nutrition Facts 64 Servings Per Container Serving Size 59mL (2oz) Amount Per Se…" at bounding box center [564, 80] width 120 height 294
copy div "Ingredients: Mayonnaise, Honey, Apple Cider Vinegar, Dijon Mustard, Yellow Must…"
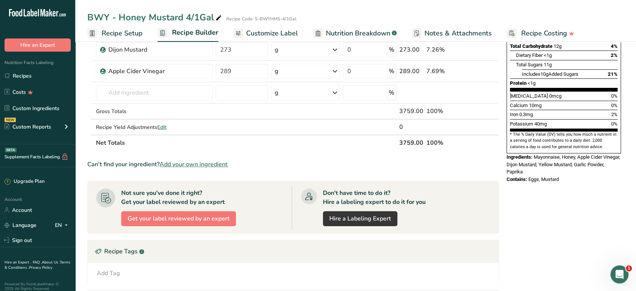
scroll to position [167, 0]
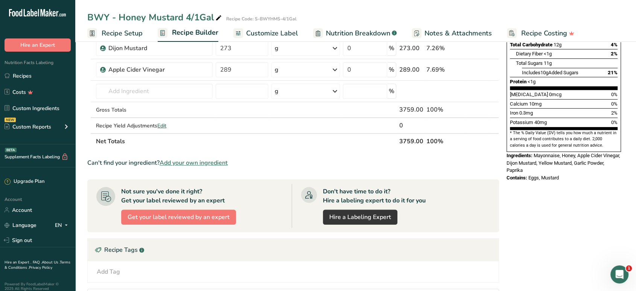
click at [579, 176] on div "* This label's values have been manually overridden Nutrition Facts 64 Servings…" at bounding box center [564, 150] width 120 height 532
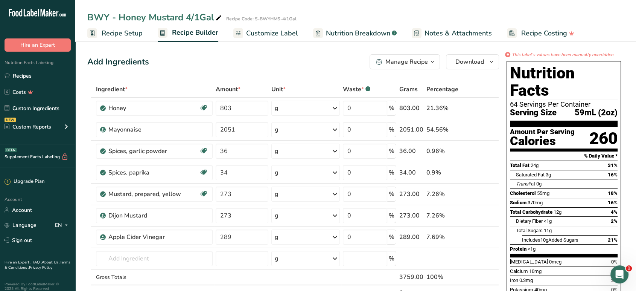
scroll to position [0, 0]
click at [493, 63] on icon "button" at bounding box center [492, 61] width 6 height 9
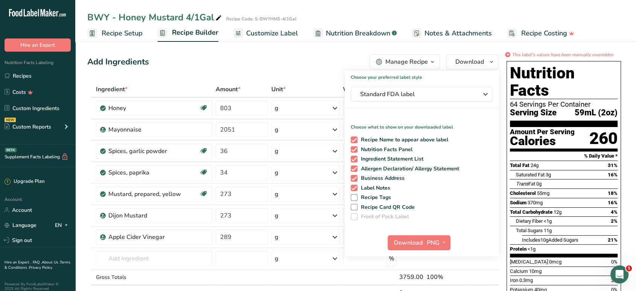
click at [274, 32] on span "Customize Label" at bounding box center [272, 33] width 52 height 10
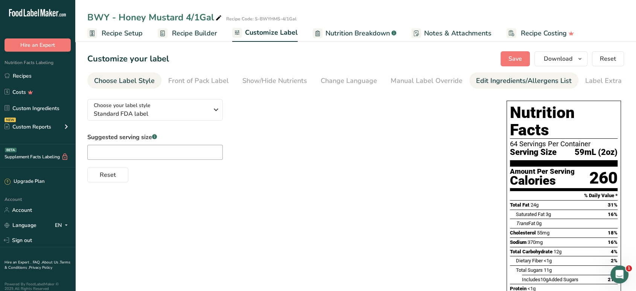
click at [488, 85] on div "Edit Ingredients/Allergens List" at bounding box center [524, 81] width 96 height 10
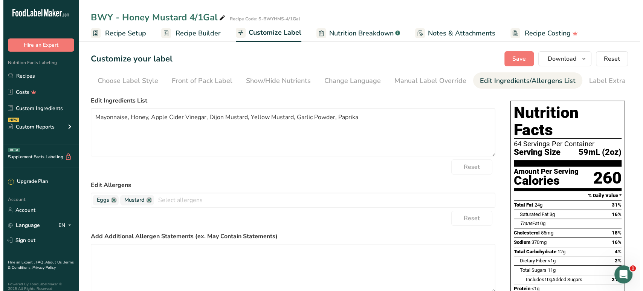
scroll to position [0, 10]
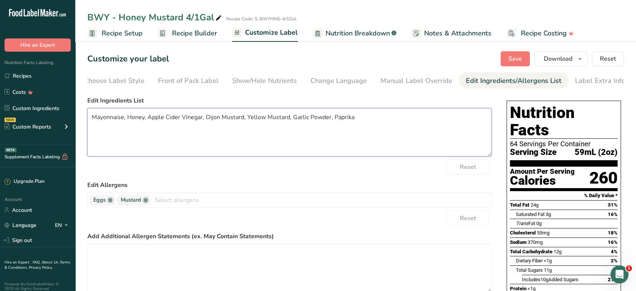
click at [251, 120] on textarea "Mayonnaise, Honey, Apple Cider Vinegar, Dijon Mustard, Yellow Mustard, Garlic P…" at bounding box center [289, 132] width 404 height 48
type textarea "Mayonnaise, Honey, Apple Cider Vinegar, Dijon Mustard, Brown Mustard, Garlic Po…"
click at [506, 63] on button "Save" at bounding box center [515, 58] width 29 height 15
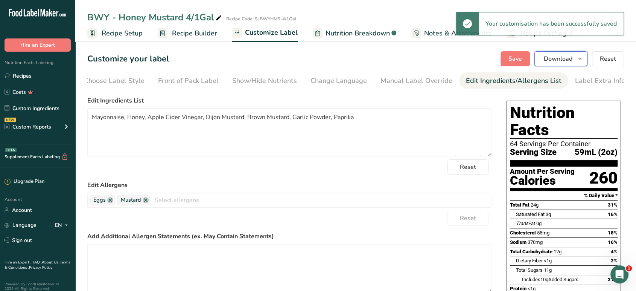
click at [552, 58] on span "Download" at bounding box center [558, 58] width 29 height 9
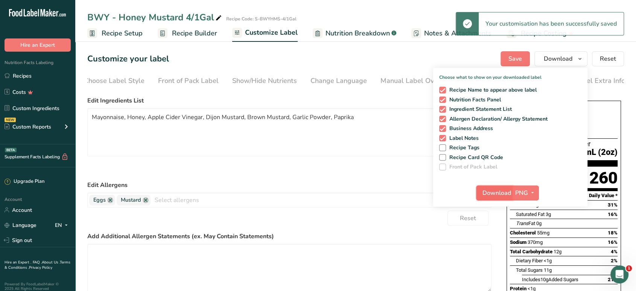
click at [504, 194] on span "Download" at bounding box center [497, 192] width 29 height 9
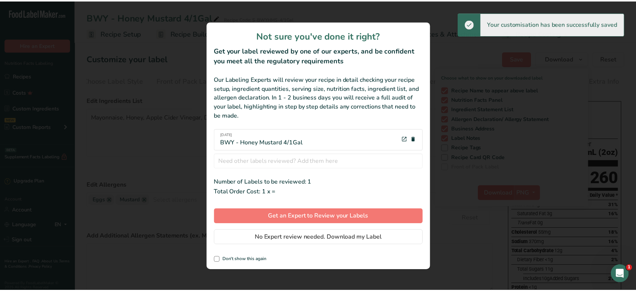
scroll to position [0, 4]
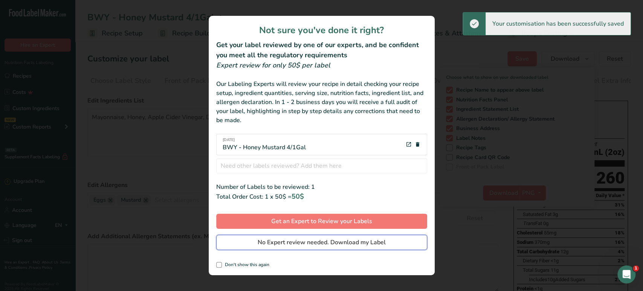
click at [299, 248] on button "No Expert review needed. Download my Label" at bounding box center [321, 242] width 211 height 15
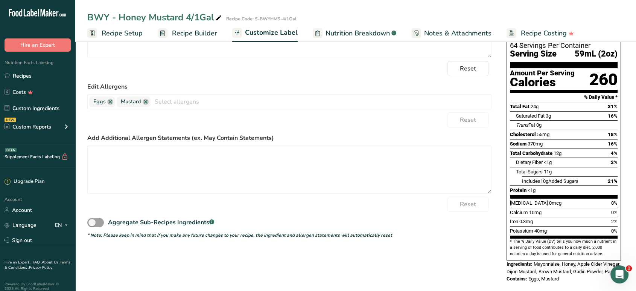
scroll to position [100, 0]
